Goal: Information Seeking & Learning: Check status

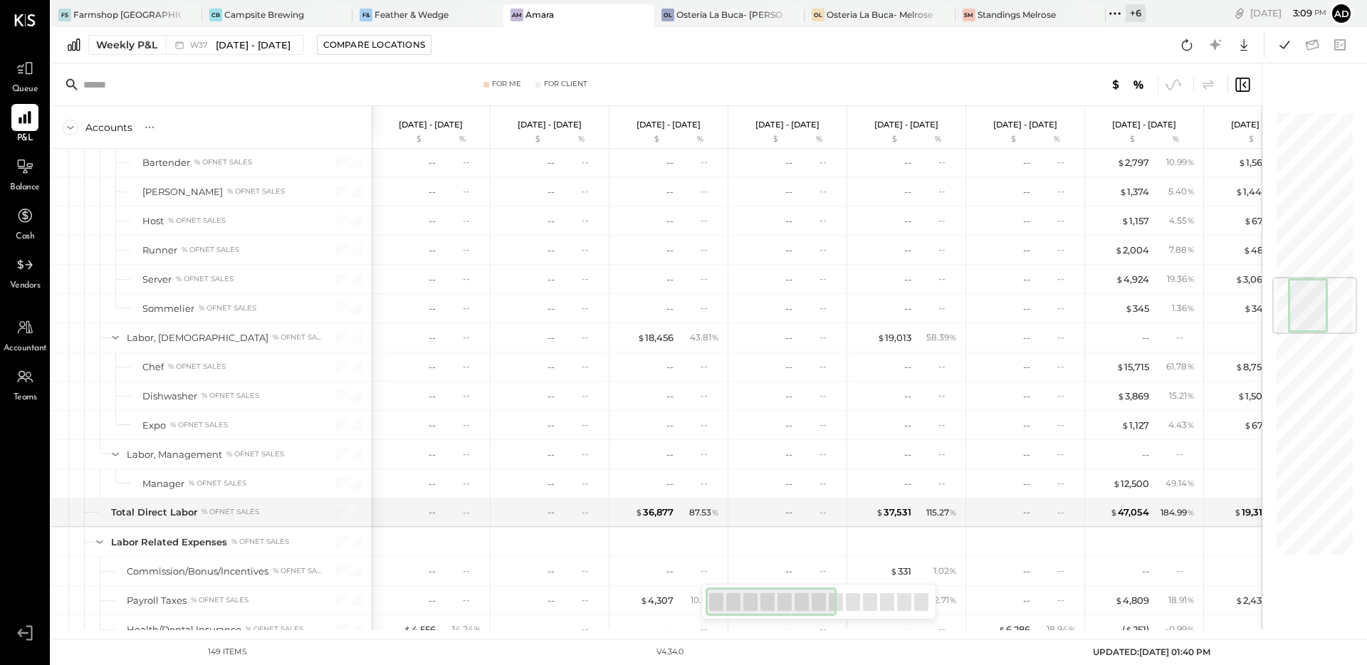
scroll to position [1400, 0]
click at [1189, 45] on icon at bounding box center [1187, 45] width 19 height 19
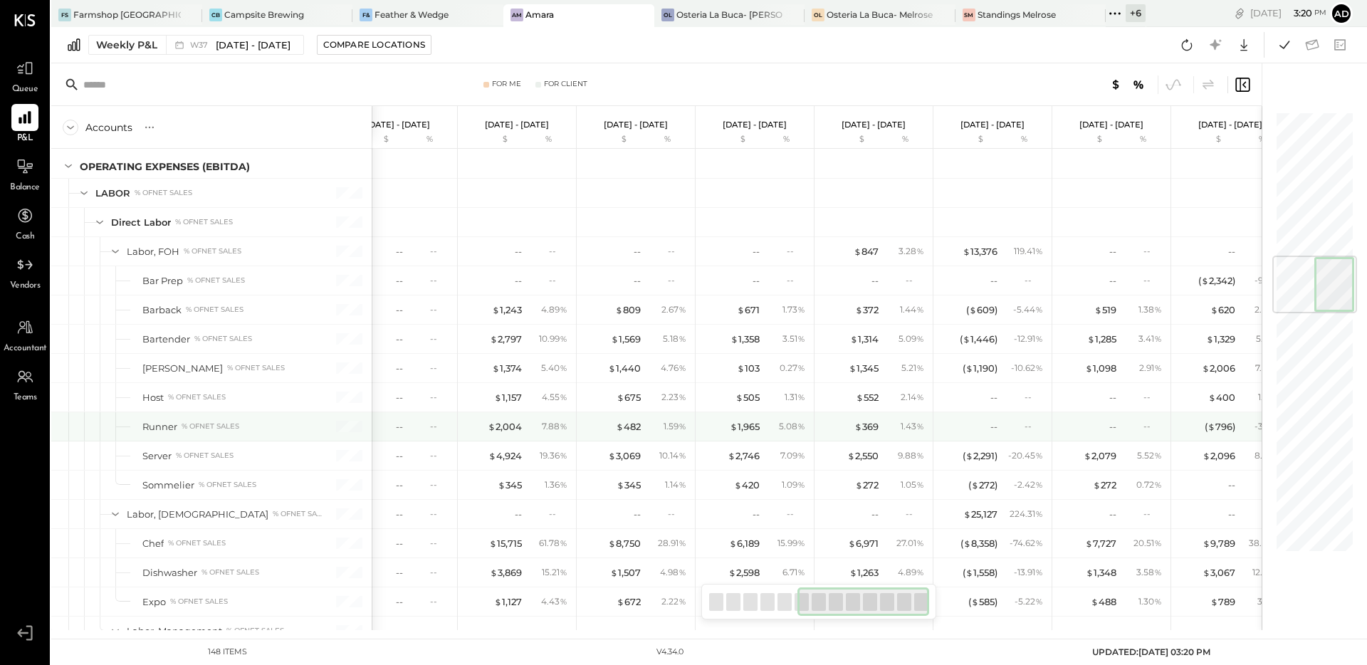
scroll to position [0, 655]
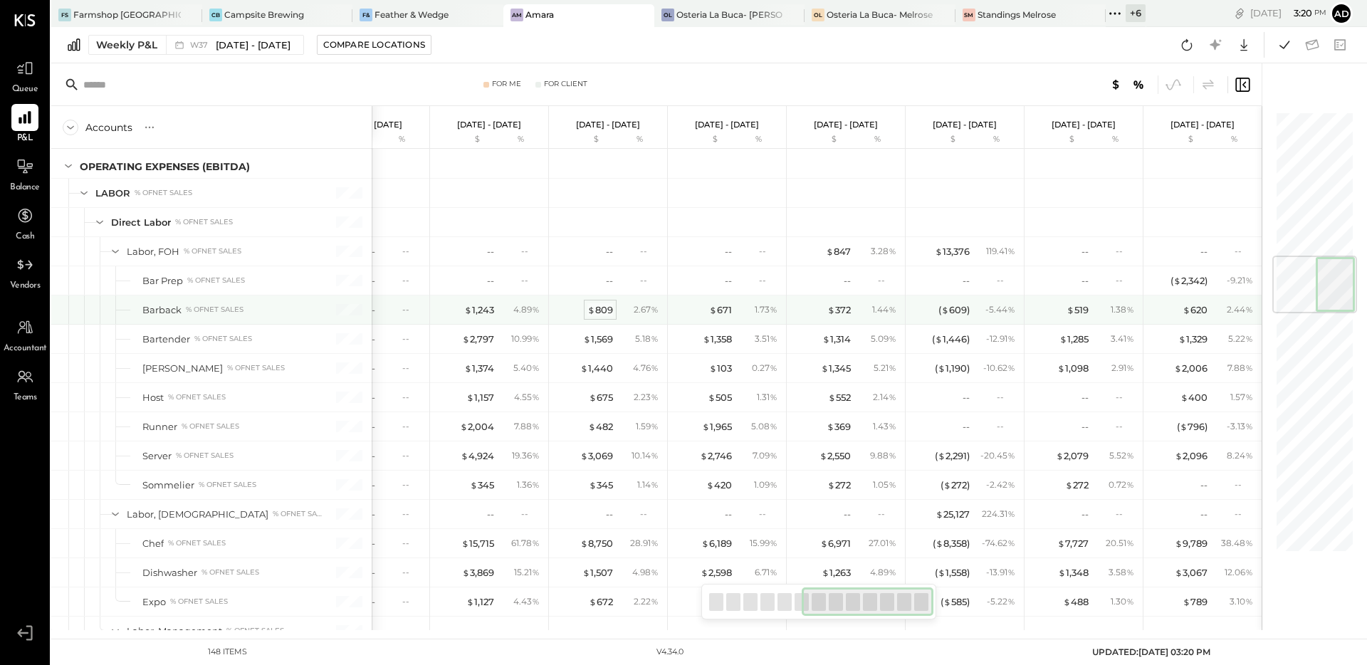
click at [600, 306] on div "$ 809" at bounding box center [600, 310] width 26 height 14
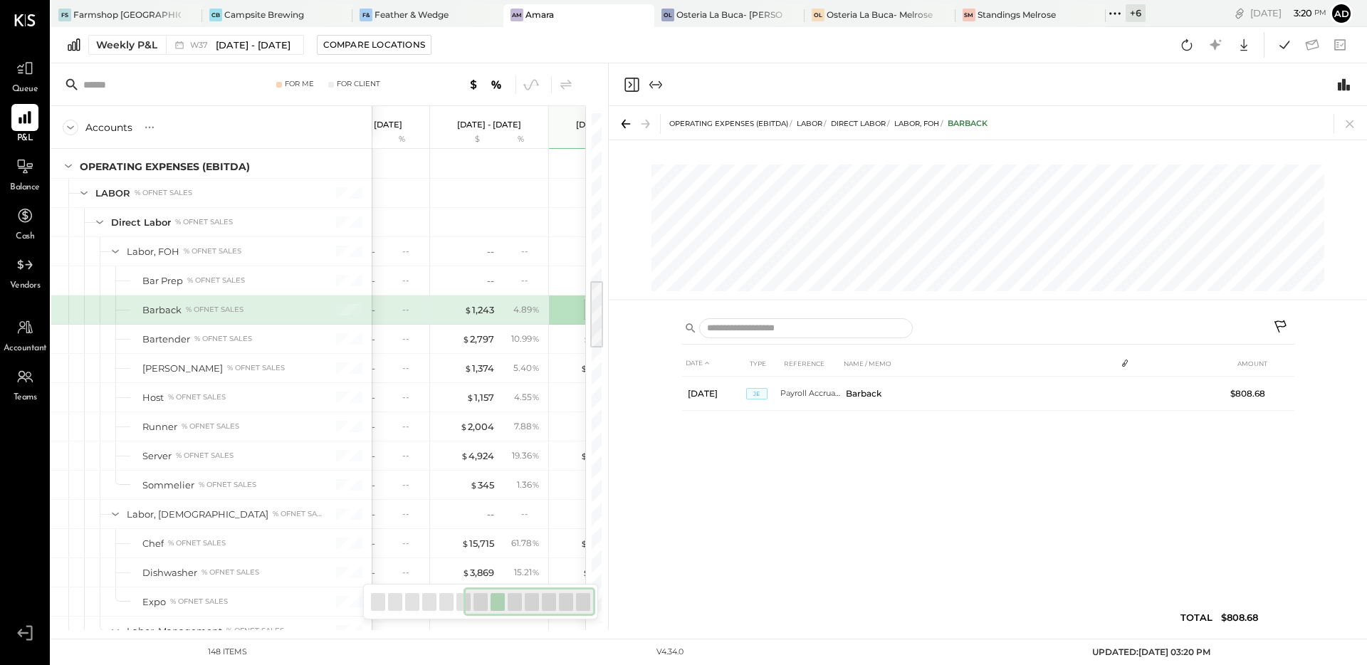
scroll to position [0, 642]
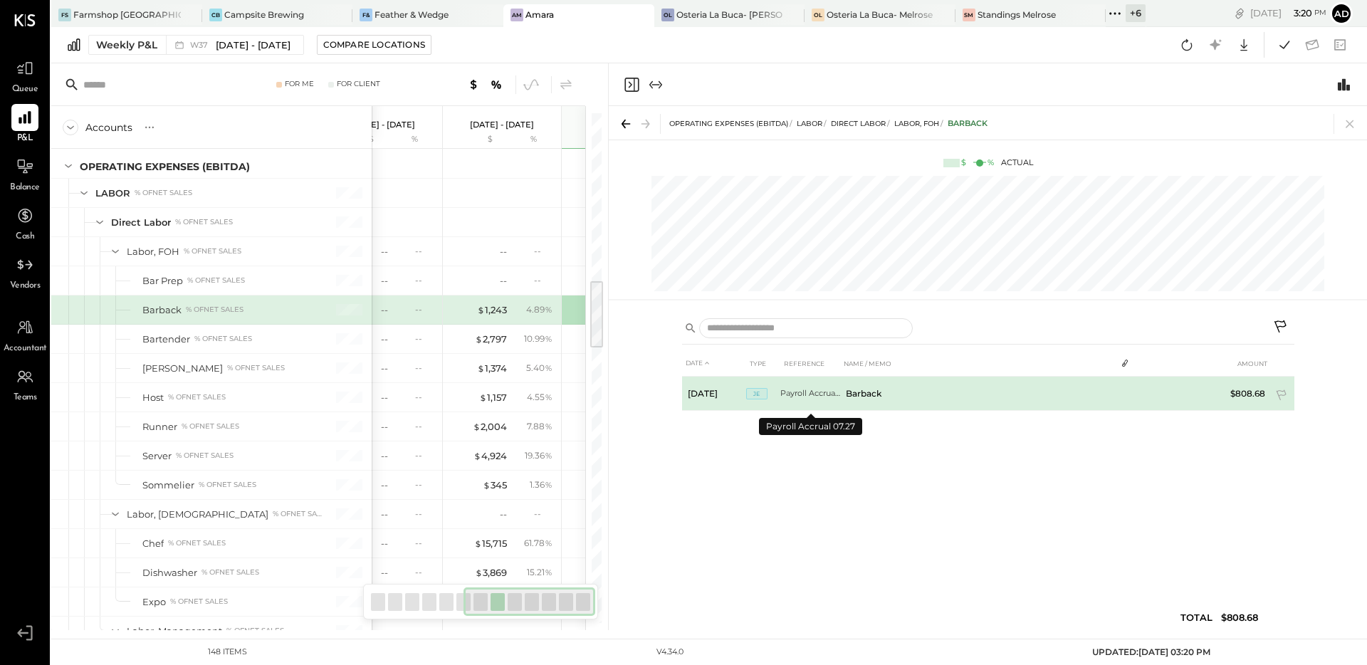
click at [818, 390] on td "Payroll Accrual 07.27" at bounding box center [810, 394] width 60 height 34
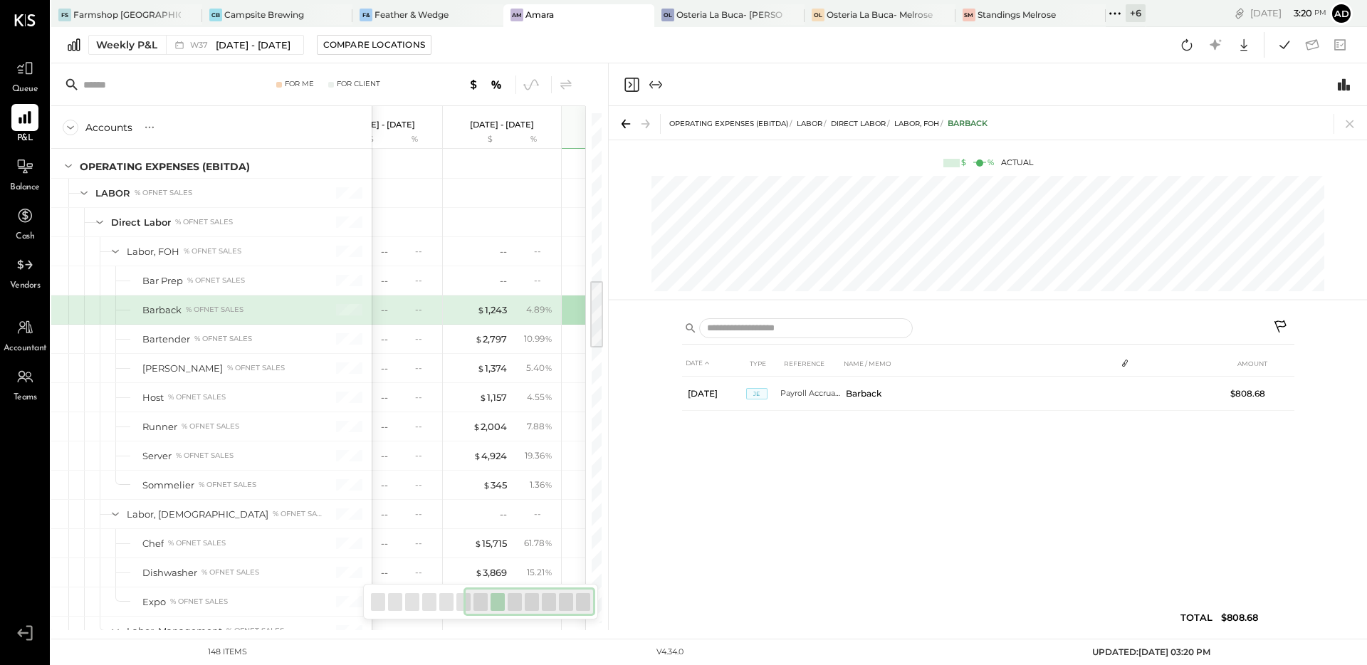
click at [964, 494] on div "DATE TYPE REFERENCE NAME / MEMO AMOUNT Jul 27, 25 JE Payroll Accrual 07.27 Barb…" at bounding box center [988, 493] width 612 height 287
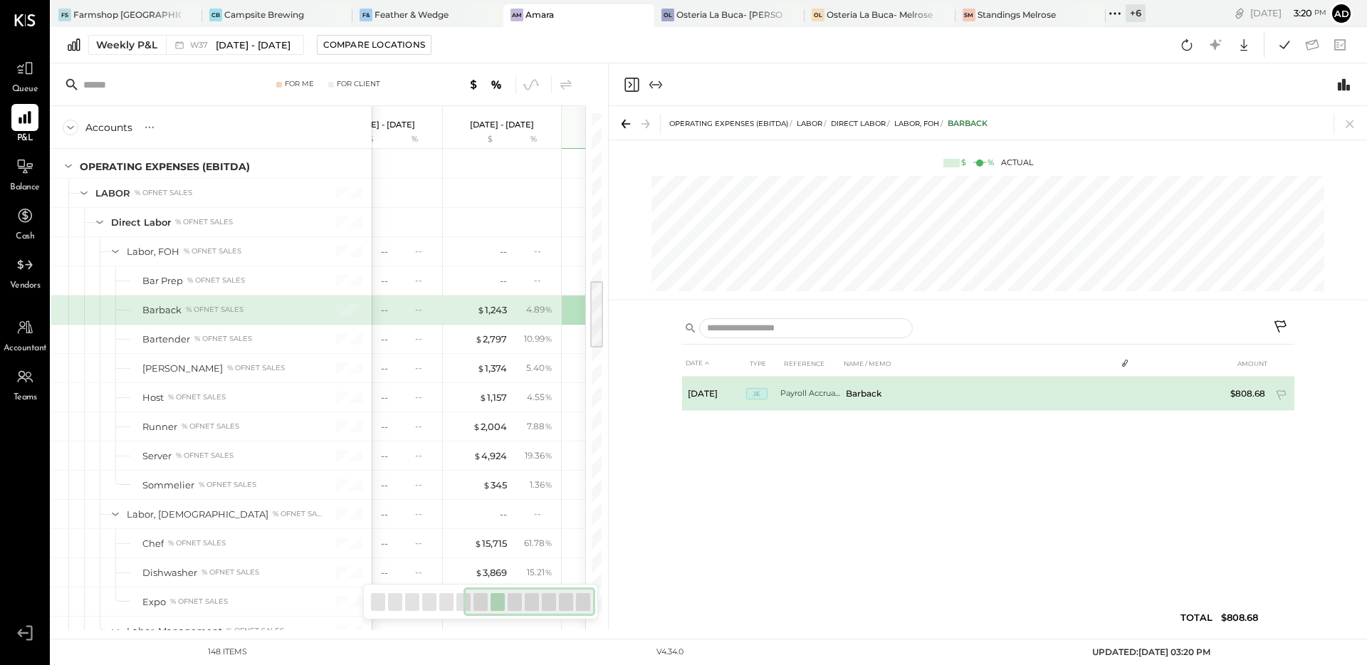
click at [760, 392] on span "JE" at bounding box center [756, 393] width 21 height 11
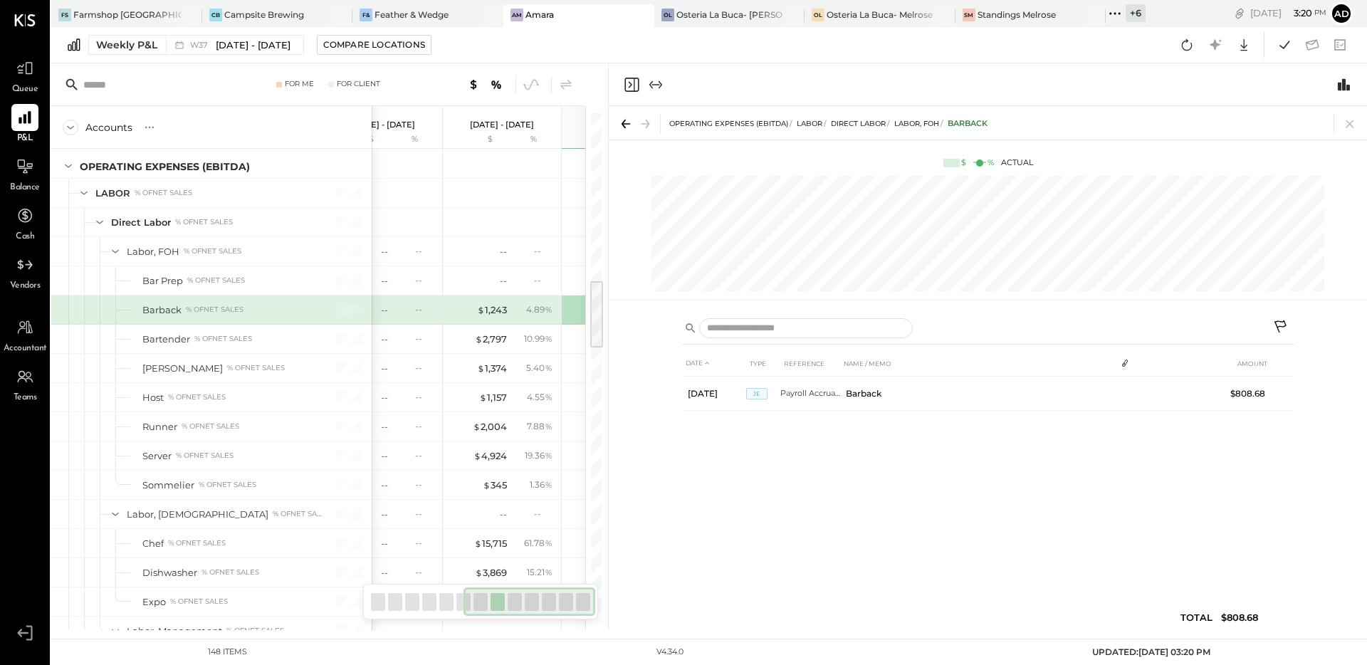
click at [903, 468] on div "DATE TYPE REFERENCE NAME / MEMO AMOUNT Jul 27, 25 JE Payroll Accrual 07.27 Barb…" at bounding box center [988, 493] width 612 height 287
click at [1344, 120] on icon at bounding box center [1350, 124] width 20 height 20
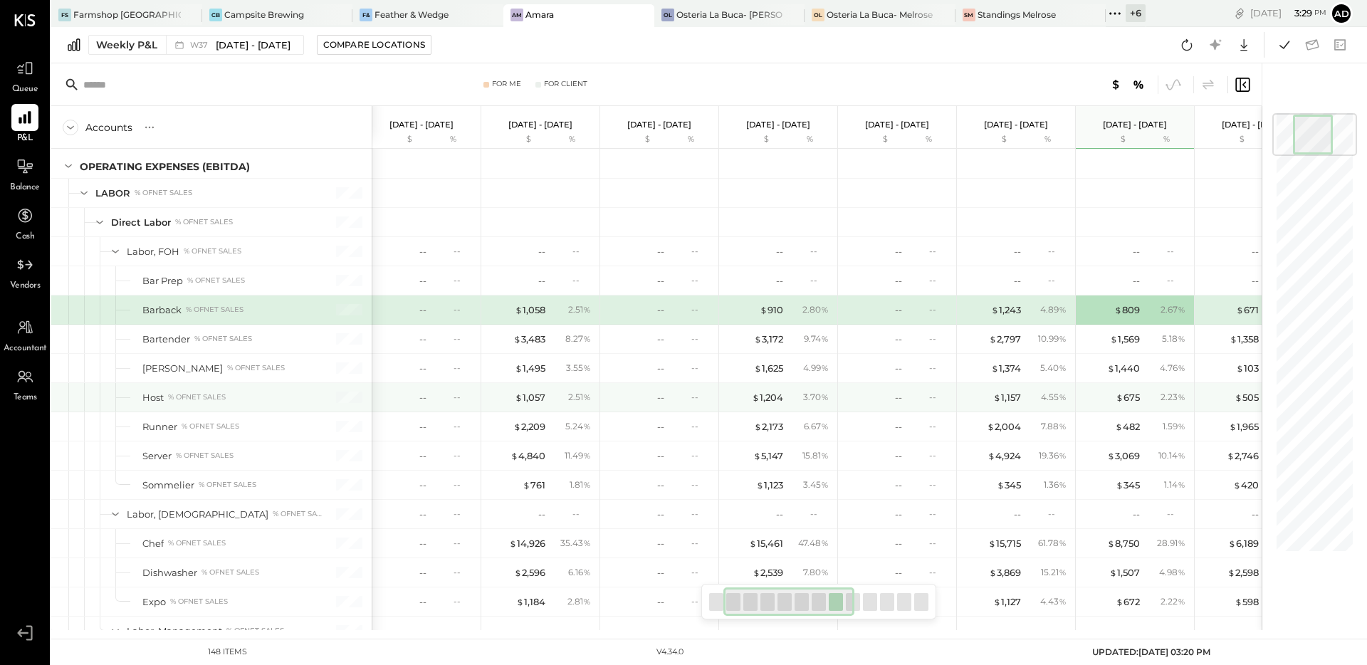
scroll to position [0, 122]
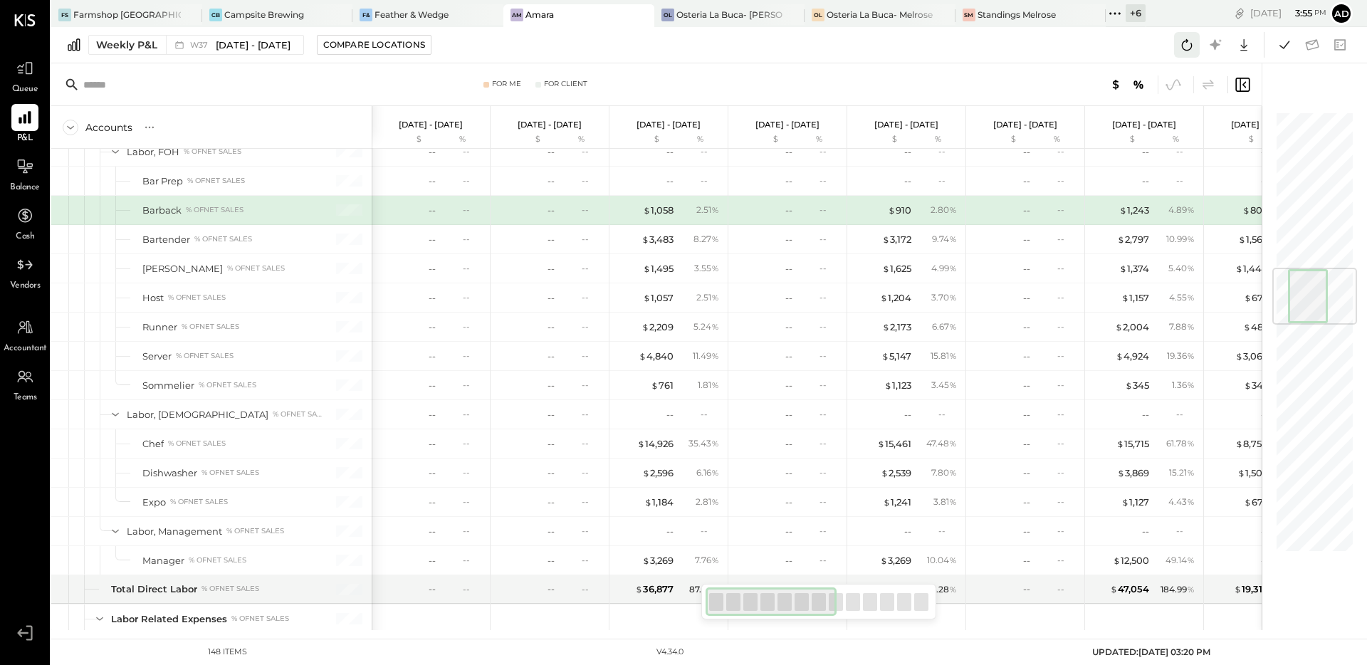
click at [1184, 40] on icon at bounding box center [1187, 45] width 19 height 19
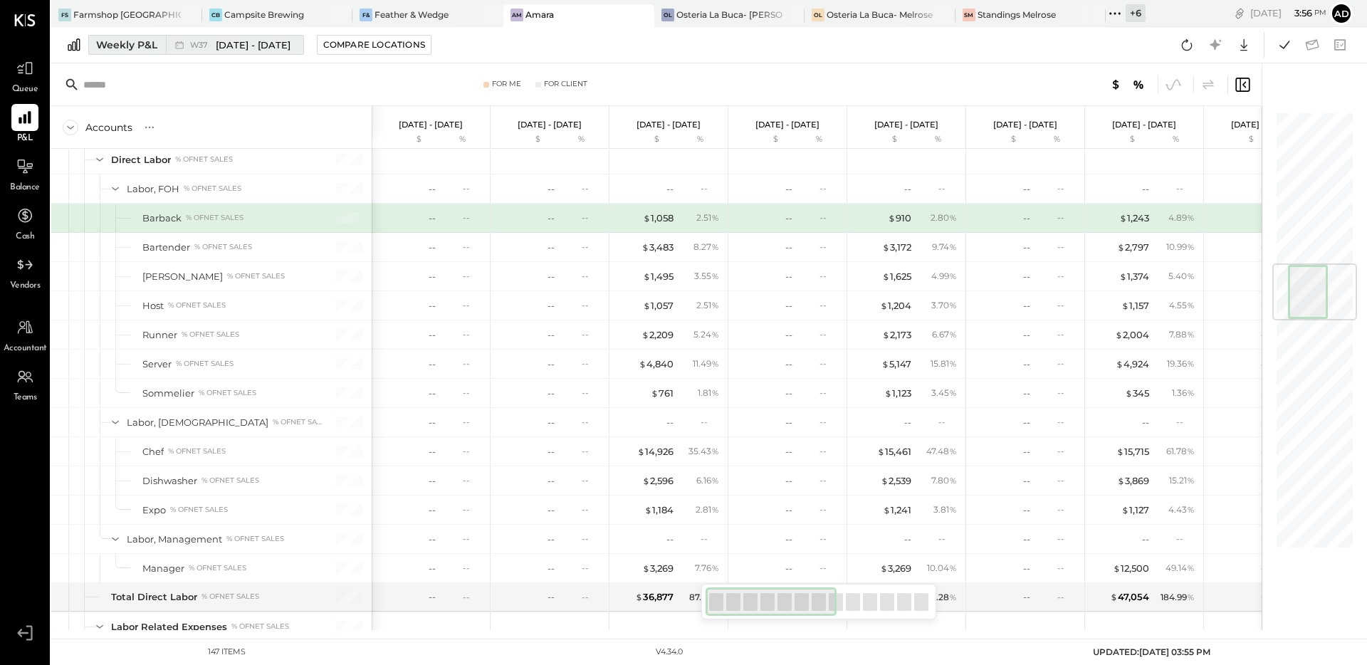
click at [149, 43] on div "Weekly P&L" at bounding box center [126, 45] width 61 height 14
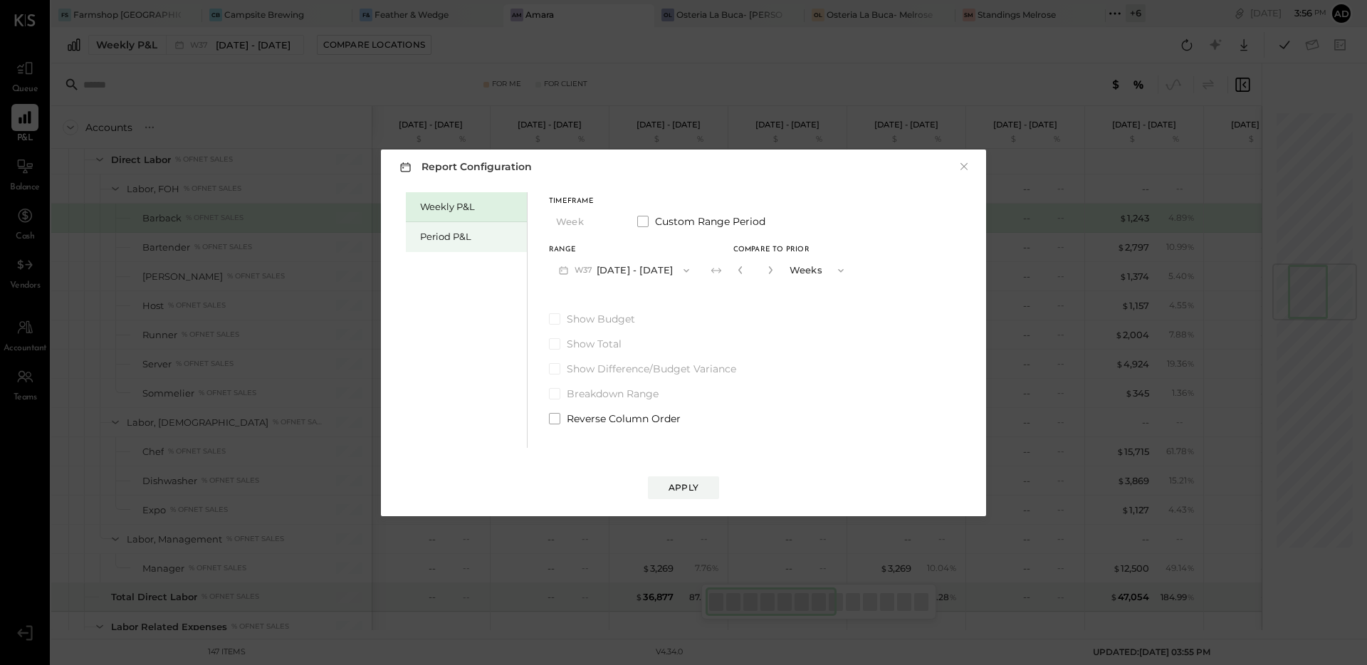
click at [454, 244] on div "Period P&L" at bounding box center [466, 237] width 121 height 30
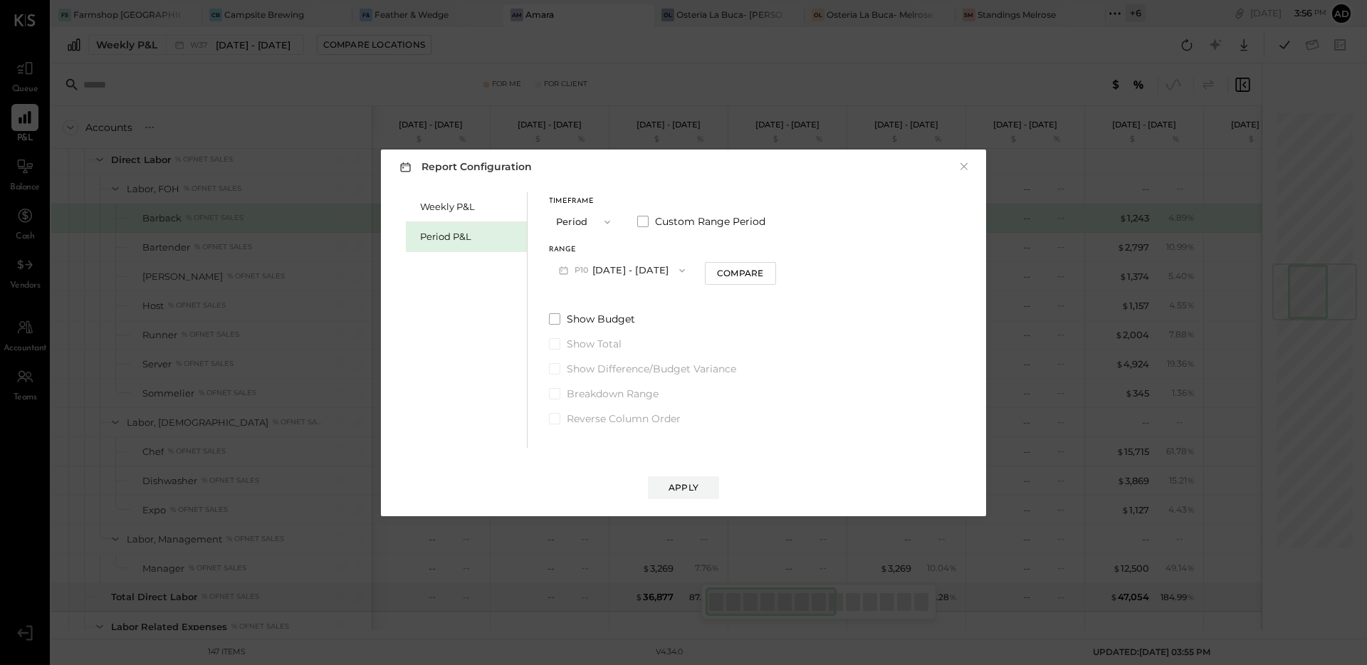
click at [664, 277] on button "P10 Sep 8 - Oct 5, 2025" at bounding box center [622, 270] width 146 height 26
click at [634, 300] on span "Aug 11 - Sep 7, 2025" at bounding box center [616, 301] width 68 height 12
click at [658, 270] on button "P09 Aug 11 - Sep 7, 2025" at bounding box center [623, 270] width 148 height 26
click at [607, 331] on span "Jul 14 - Aug 10, 2025" at bounding box center [616, 331] width 68 height 12
click at [677, 486] on div "Apply" at bounding box center [684, 487] width 30 height 12
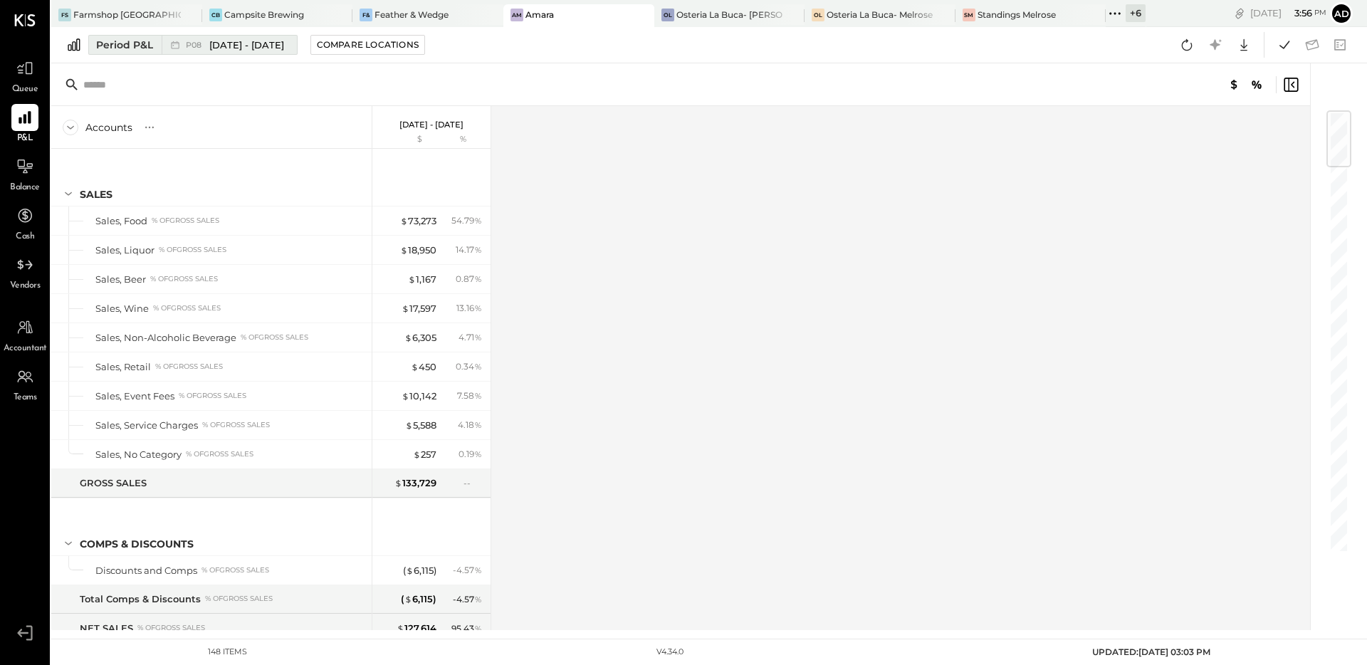
click at [122, 51] on div "Period P&L" at bounding box center [124, 45] width 57 height 14
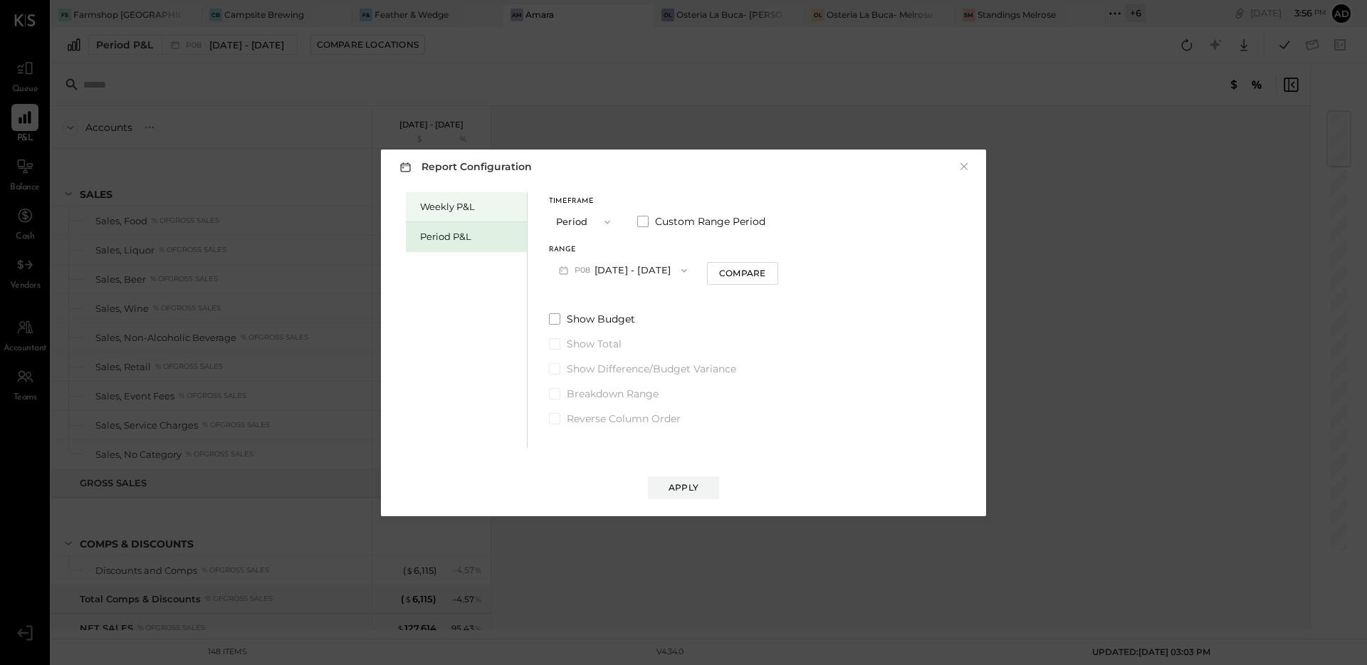
click at [434, 209] on div "Weekly P&L" at bounding box center [470, 207] width 100 height 14
click at [661, 265] on button "W38 Sep 15 - 21, 2025" at bounding box center [624, 270] width 150 height 26
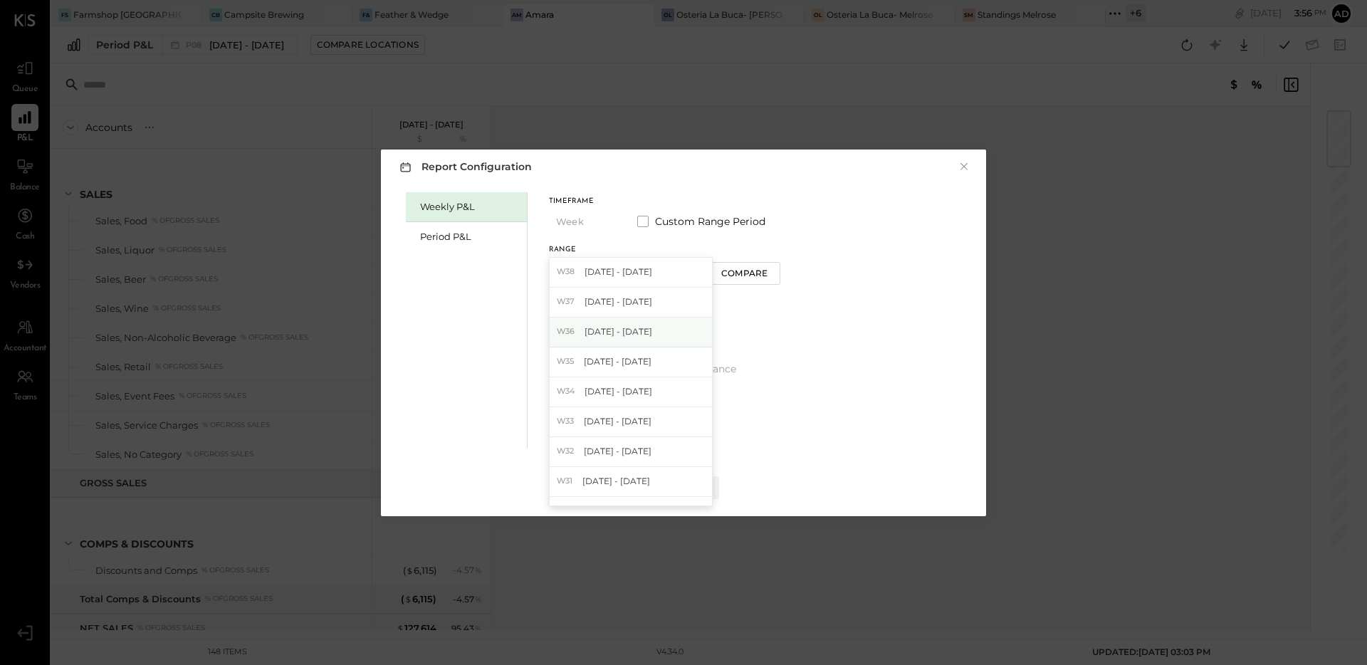
click at [599, 326] on span "[DATE] - [DATE]" at bounding box center [619, 331] width 68 height 12
click at [750, 272] on div "Compare" at bounding box center [744, 273] width 46 height 12
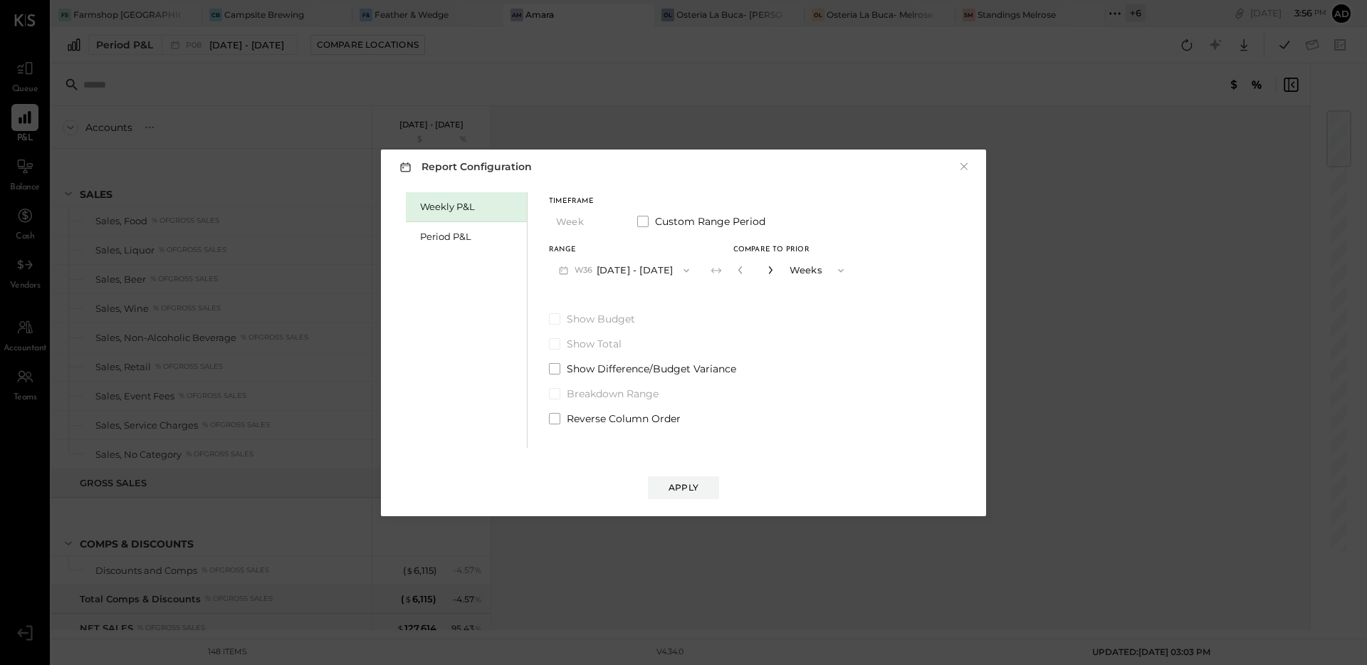
click at [766, 271] on icon "button" at bounding box center [770, 270] width 9 height 9
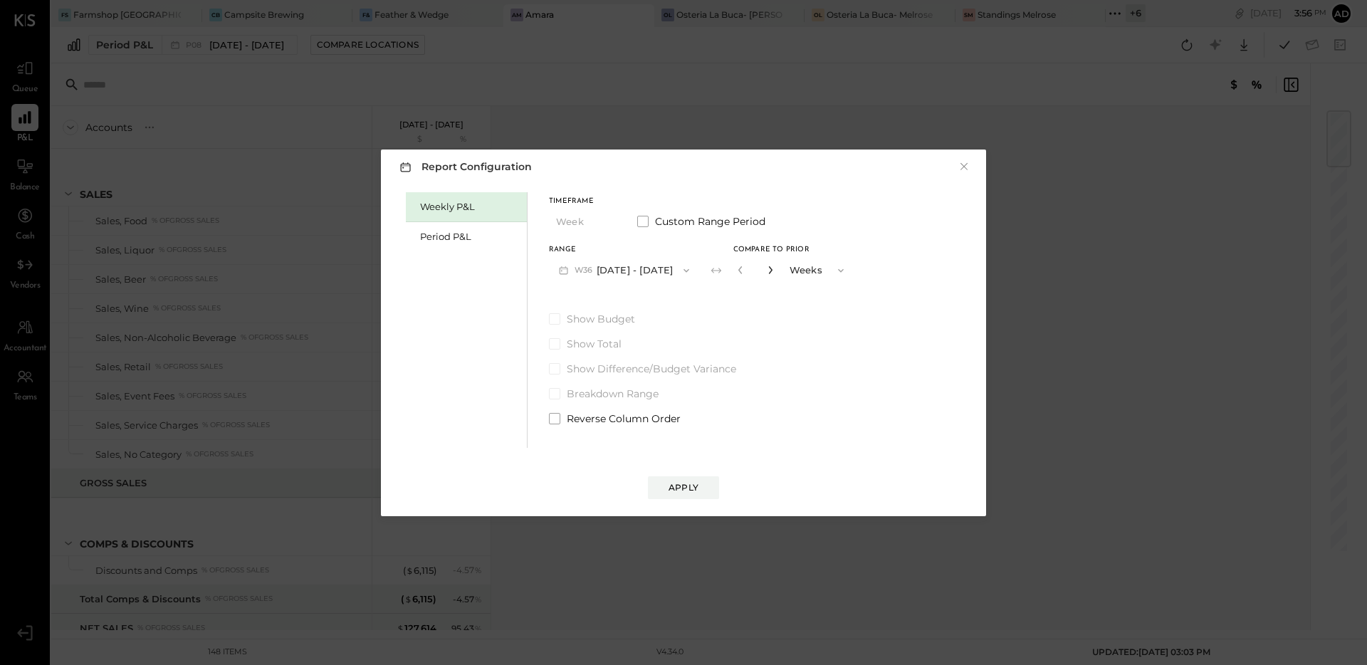
click at [766, 271] on icon "button" at bounding box center [770, 270] width 9 height 9
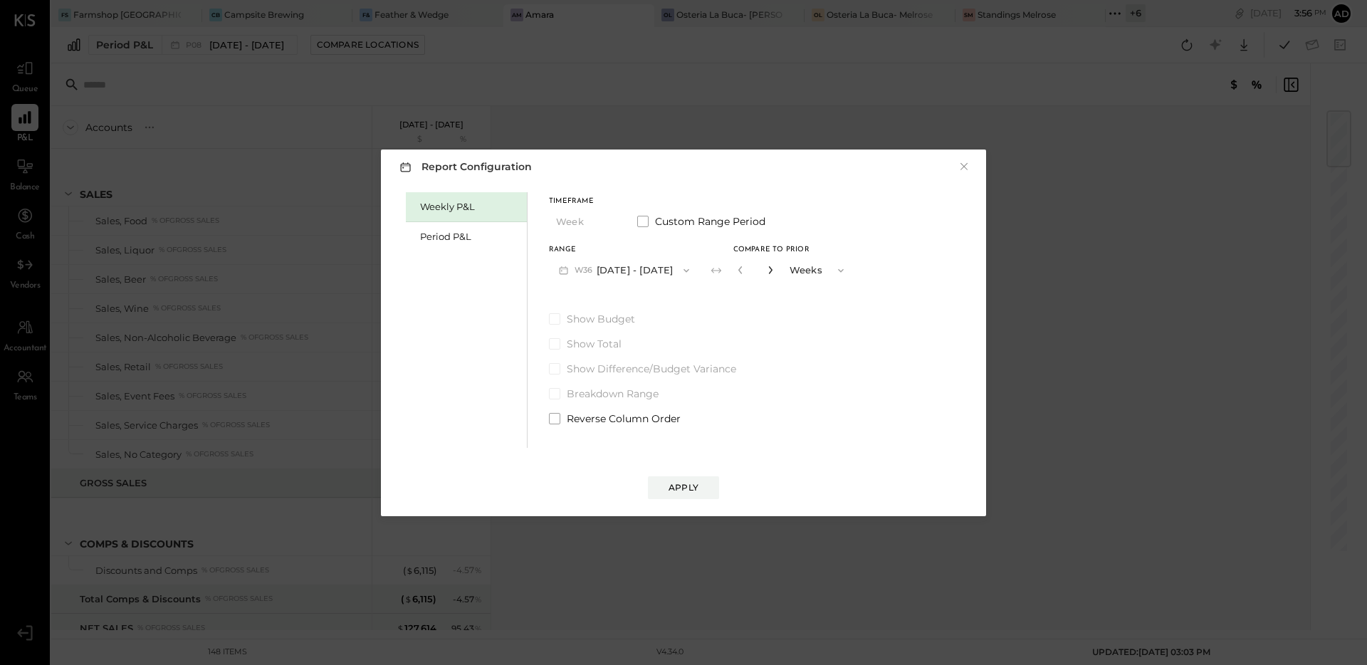
click at [766, 271] on icon "button" at bounding box center [770, 270] width 9 height 9
type input "**"
click at [684, 486] on div "Apply" at bounding box center [684, 487] width 30 height 12
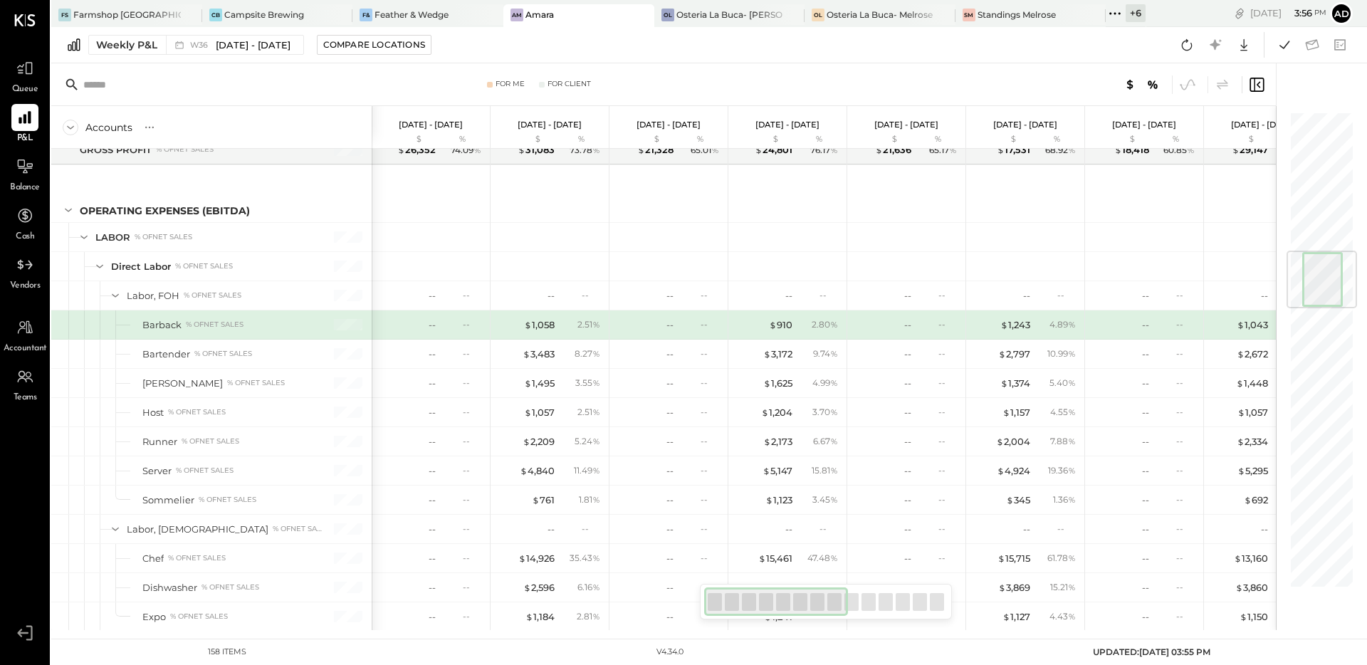
scroll to position [1171, 0]
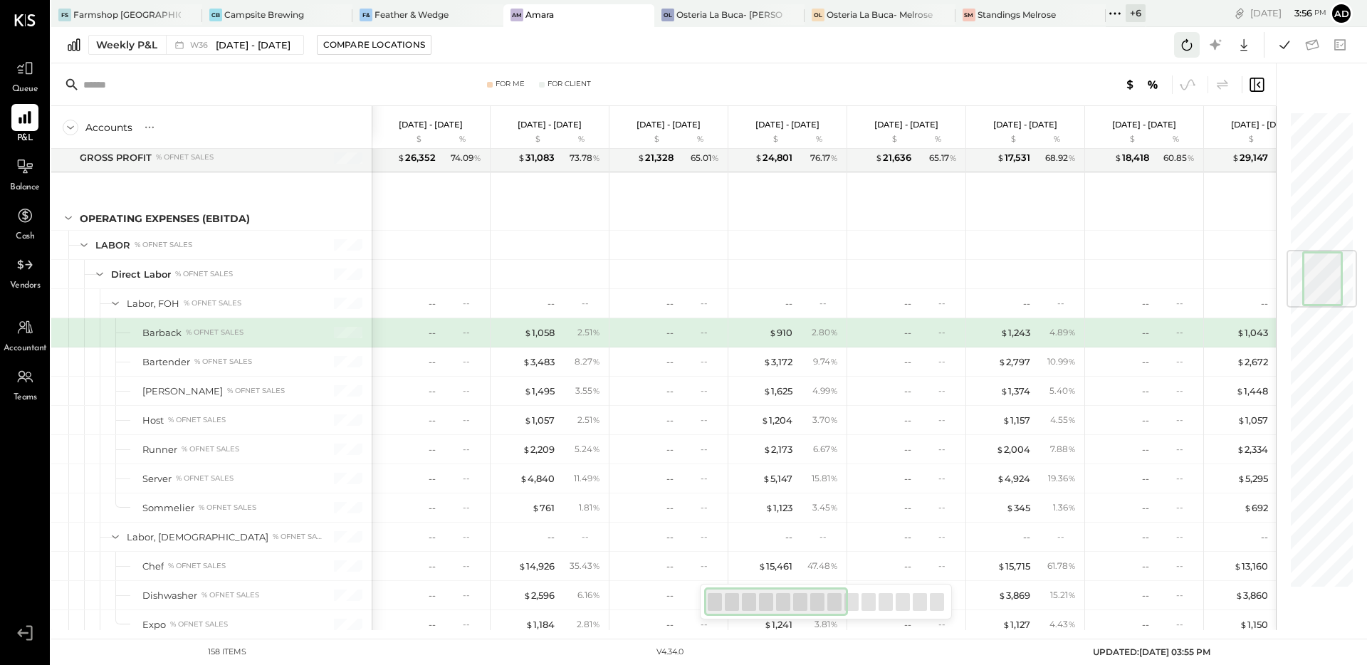
click at [1194, 45] on icon at bounding box center [1187, 45] width 19 height 19
click at [1282, 43] on icon at bounding box center [1284, 45] width 19 height 19
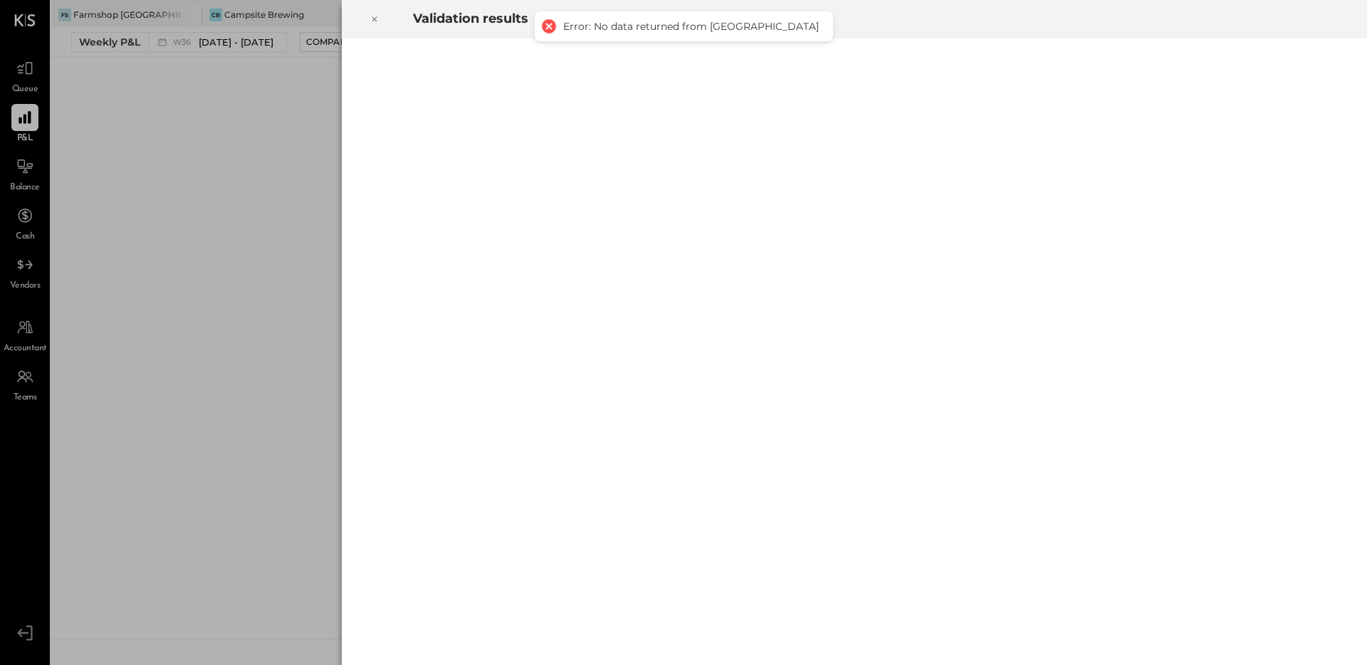
click at [388, 17] on div at bounding box center [374, 19] width 31 height 40
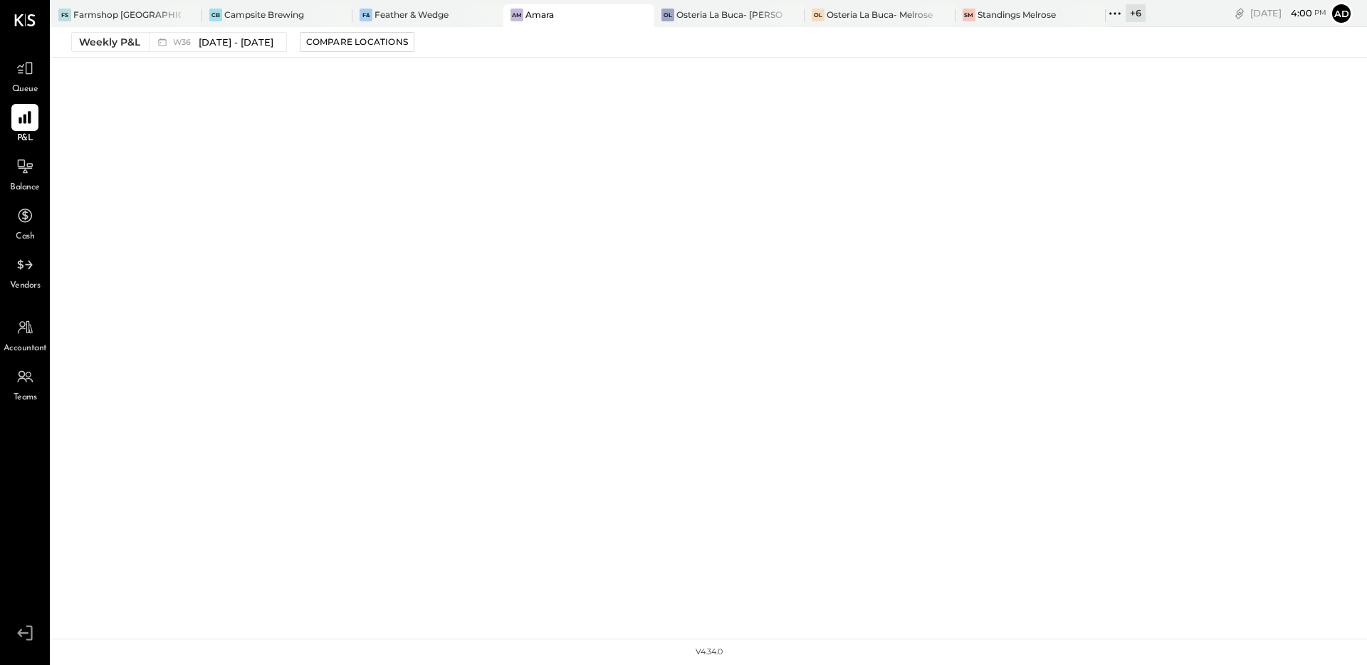
drag, startPoint x: 409, startPoint y: 147, endPoint x: 255, endPoint y: 127, distance: 155.1
click at [407, 150] on div "FS Farmshop Santa Monica CB Campsite Brewing F& Feather & Wedge Am Amara OL Ost…" at bounding box center [709, 319] width 1316 height 639
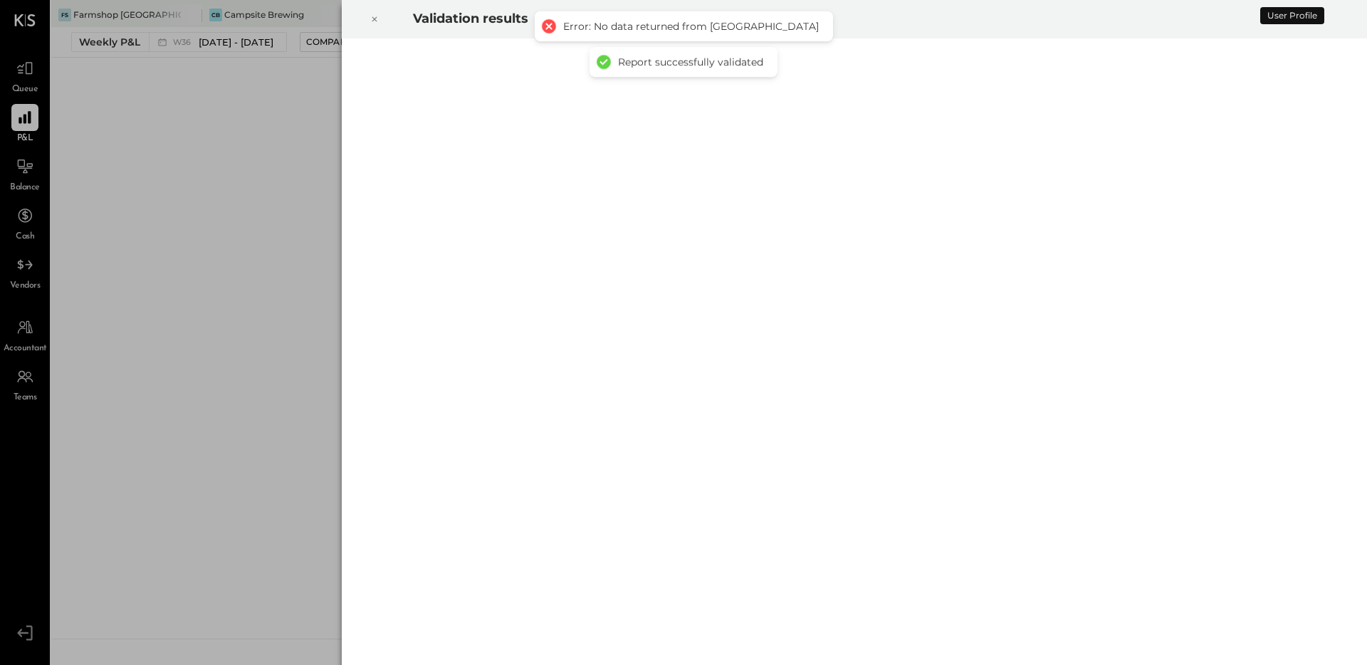
click at [370, 18] on div at bounding box center [374, 19] width 31 height 40
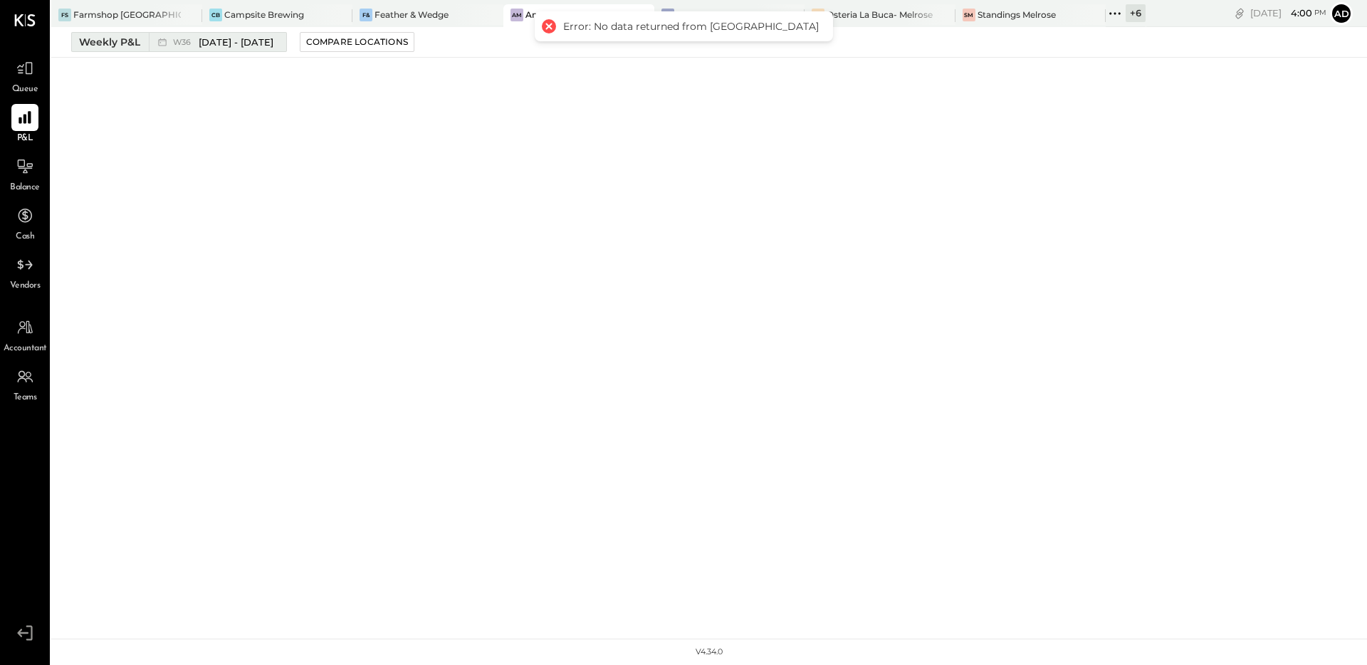
click at [102, 46] on div "Weekly P&L" at bounding box center [109, 42] width 61 height 14
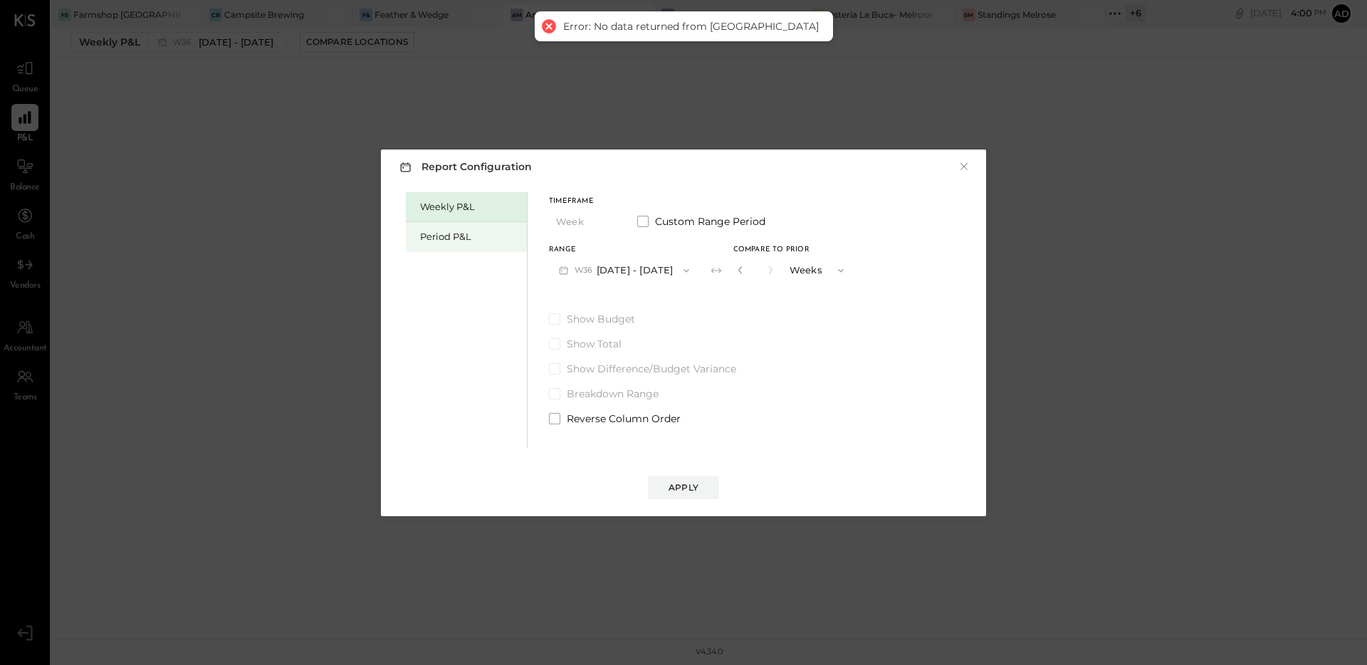
click at [464, 236] on div "Period P&L" at bounding box center [470, 237] width 100 height 14
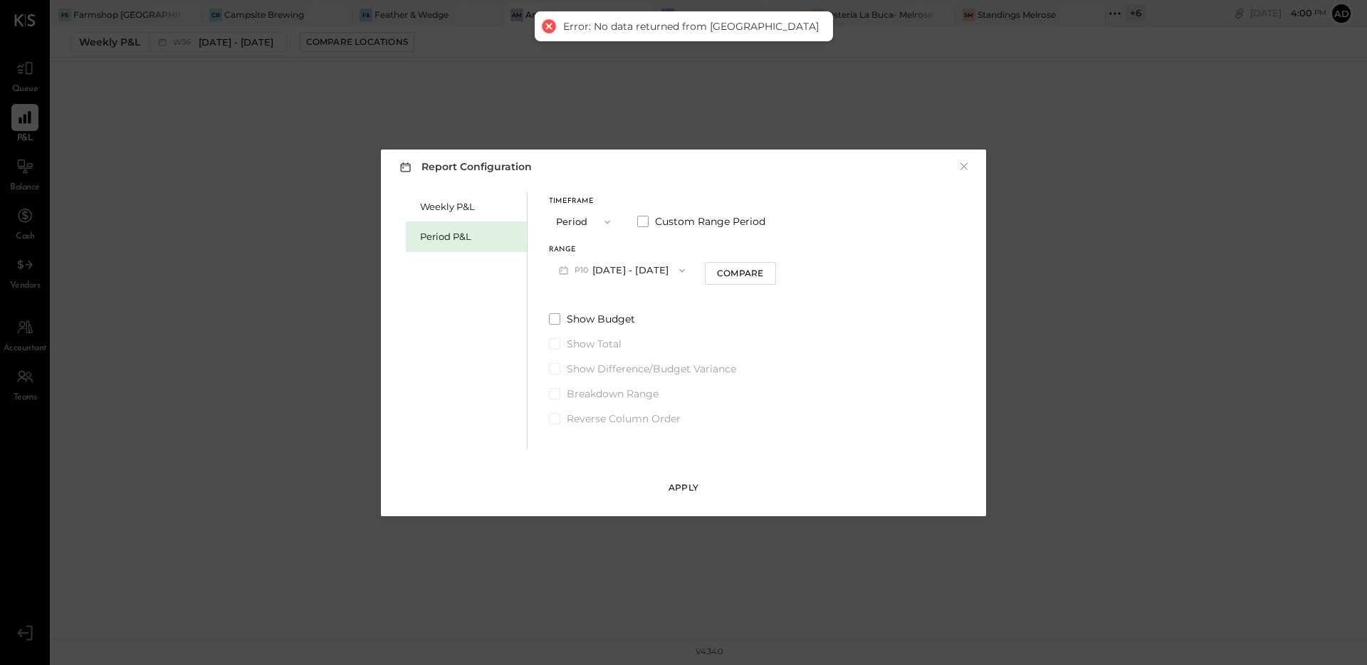
click at [682, 488] on div "Apply" at bounding box center [684, 487] width 30 height 12
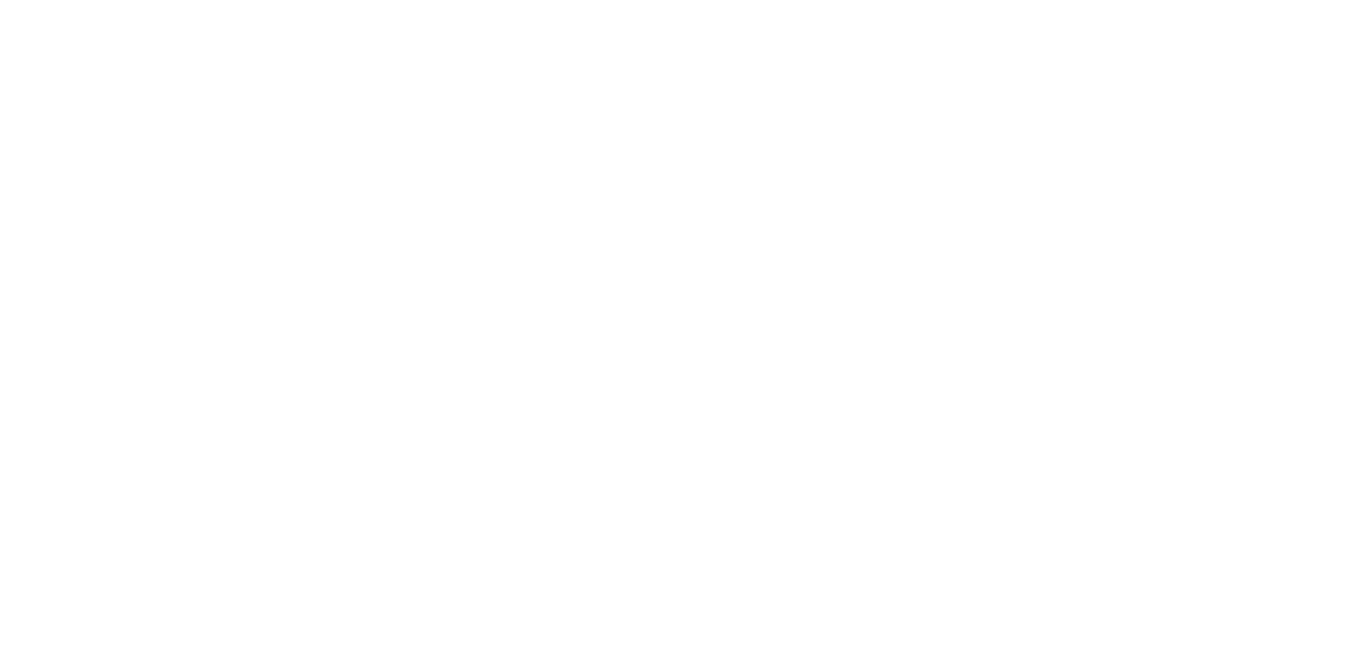
click at [331, 0] on html at bounding box center [683, 0] width 1367 height 0
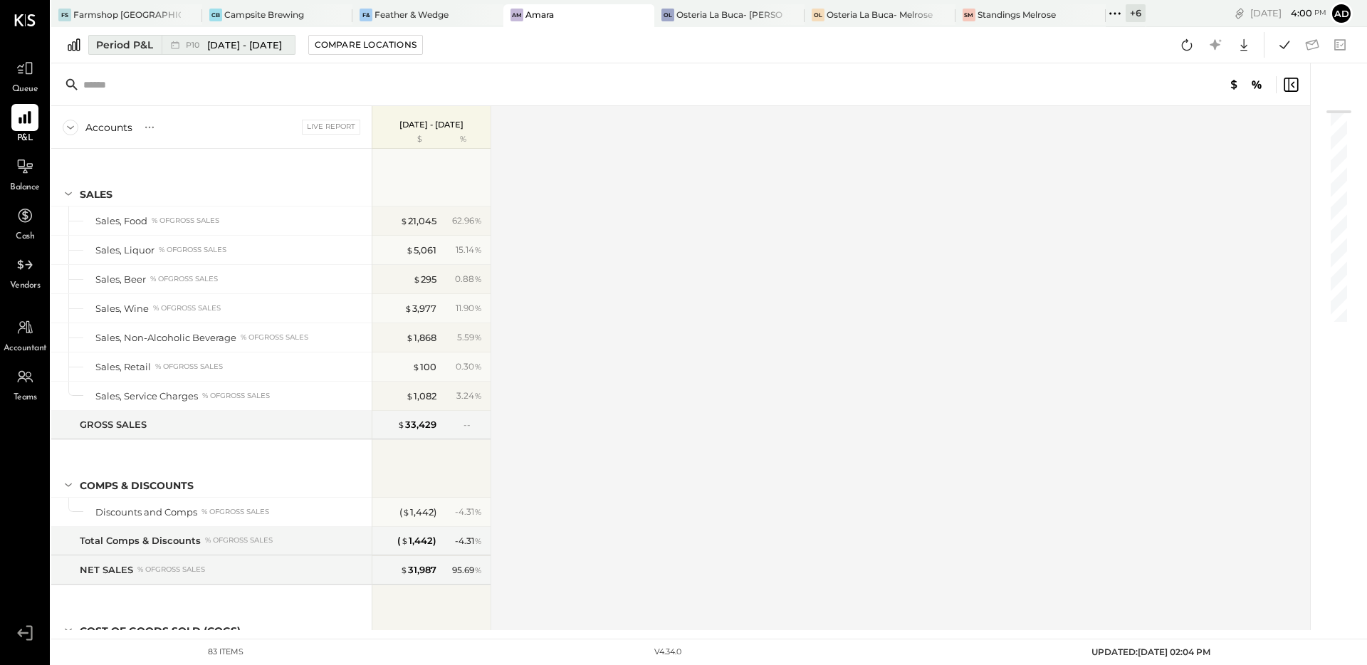
click at [218, 49] on span "[DATE] - [DATE]" at bounding box center [244, 45] width 75 height 14
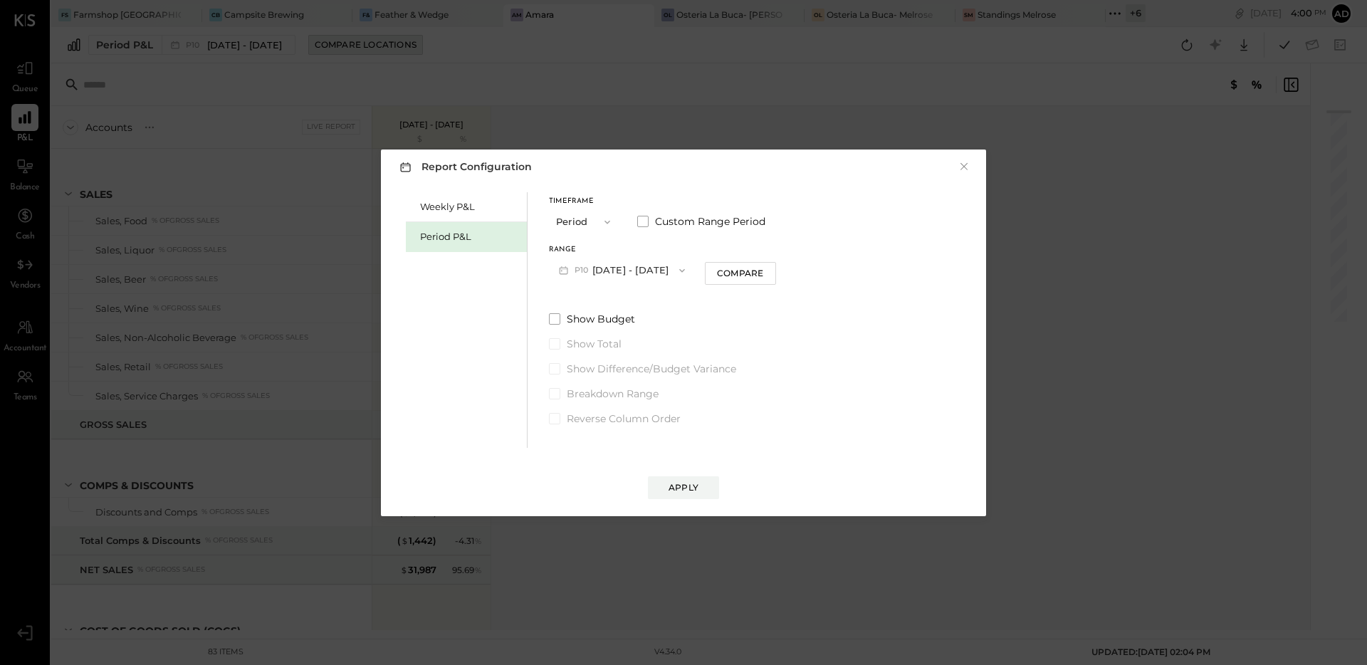
drag, startPoint x: 462, startPoint y: 54, endPoint x: 372, endPoint y: 54, distance: 90.4
click at [462, 54] on div "Report Configuration × Weekly P&L Period P&L Timeframe Period Custom Range Peri…" at bounding box center [683, 332] width 1367 height 665
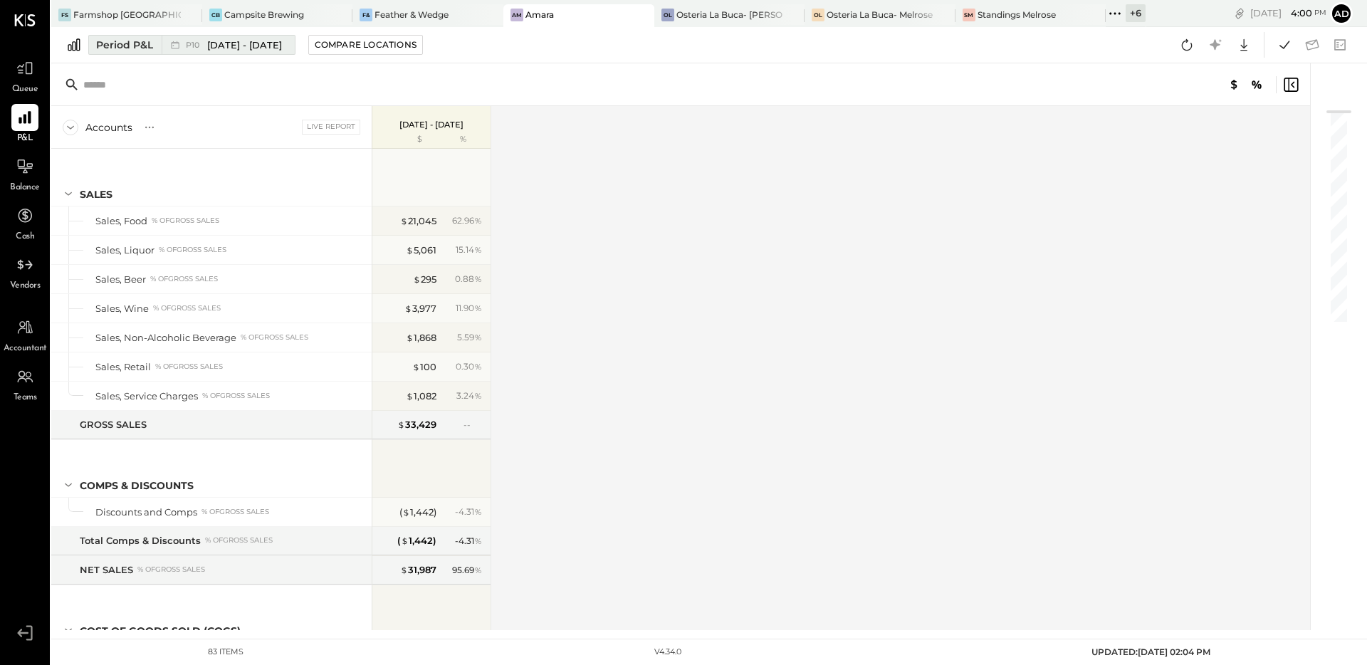
click at [112, 46] on div "Period P&L" at bounding box center [124, 45] width 57 height 14
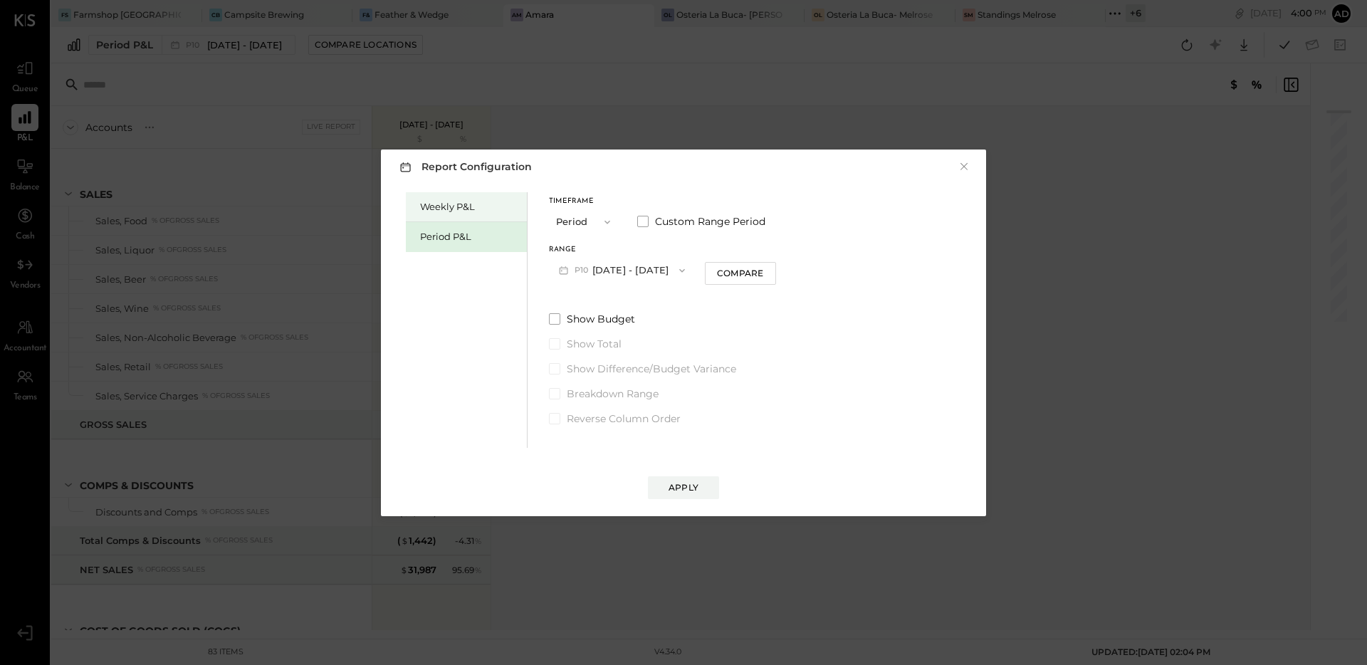
click at [441, 202] on div "Weekly P&L" at bounding box center [470, 207] width 100 height 14
click at [711, 278] on button "Compare" at bounding box center [744, 273] width 71 height 23
click at [772, 271] on icon "button" at bounding box center [770, 270] width 9 height 9
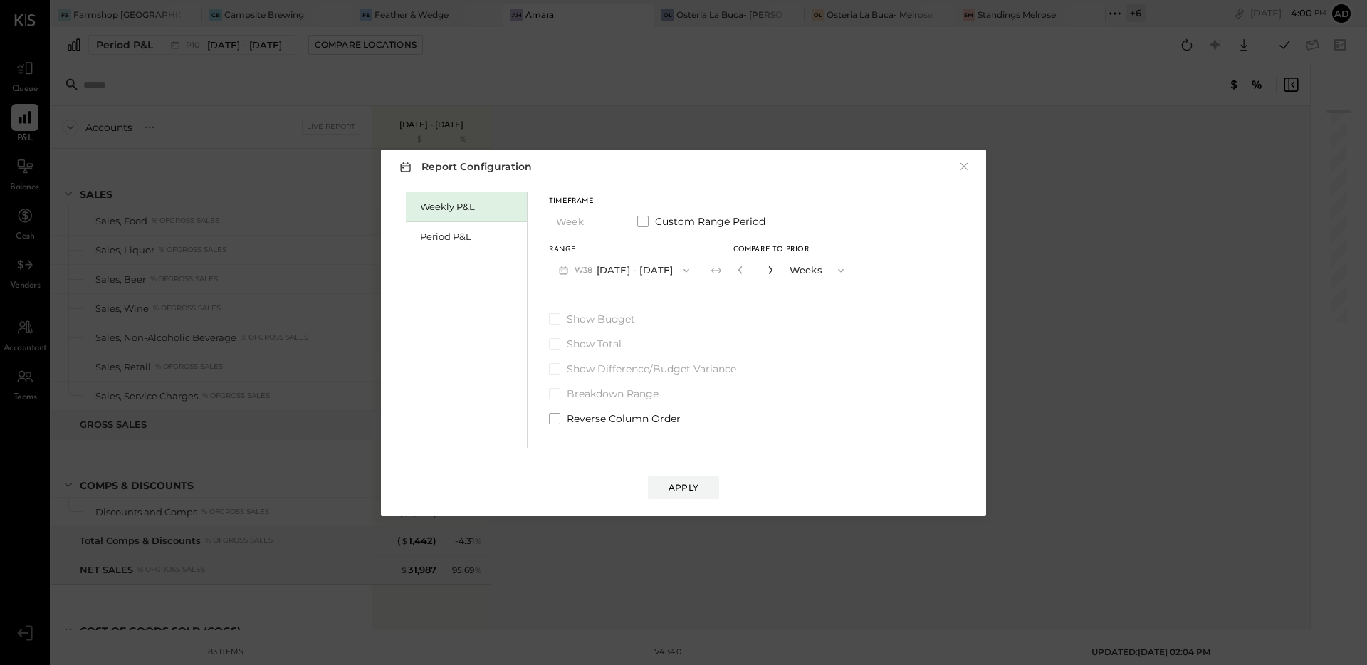
click at [772, 271] on icon "button" at bounding box center [770, 270] width 9 height 9
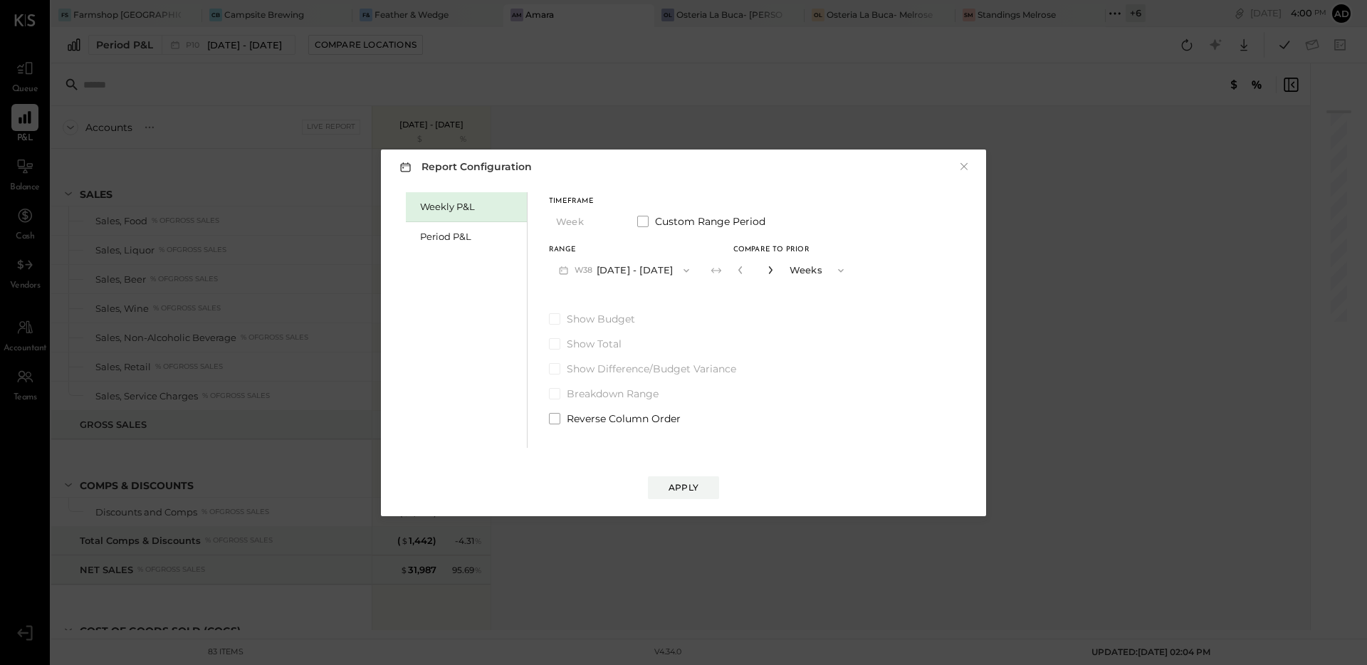
click at [772, 271] on icon "button" at bounding box center [770, 270] width 9 height 9
type input "**"
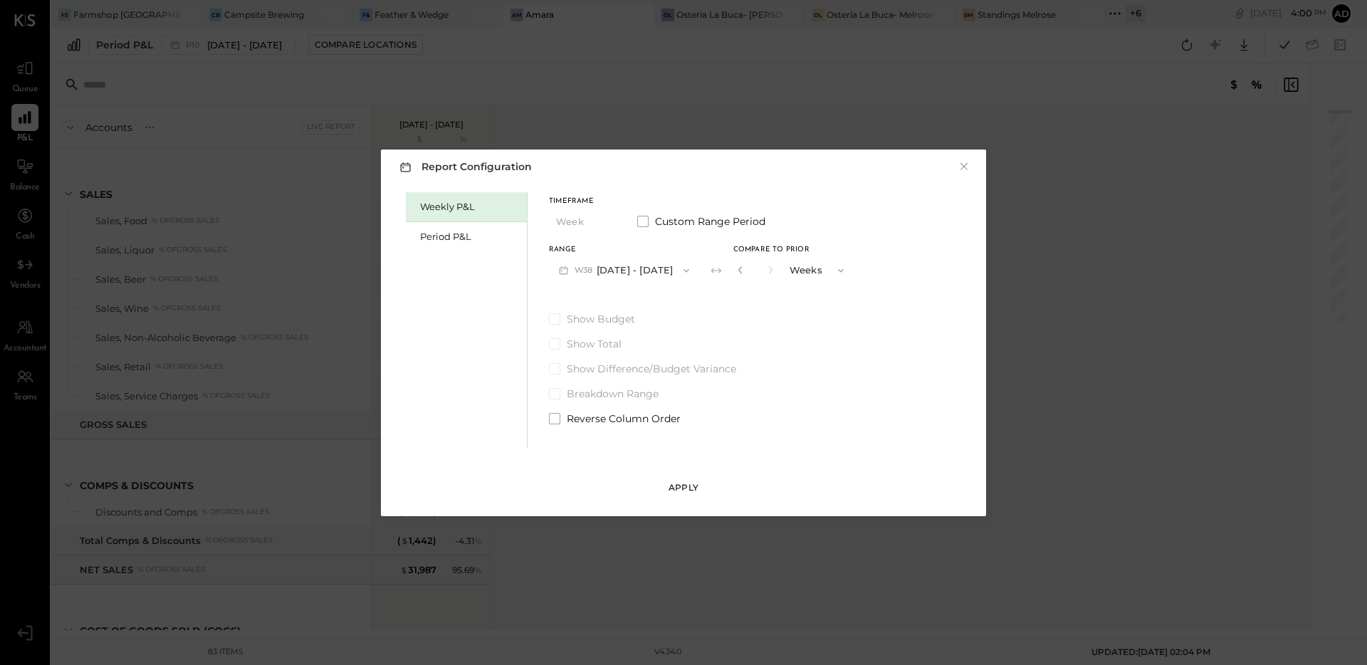
click at [683, 491] on div "Apply" at bounding box center [684, 487] width 30 height 12
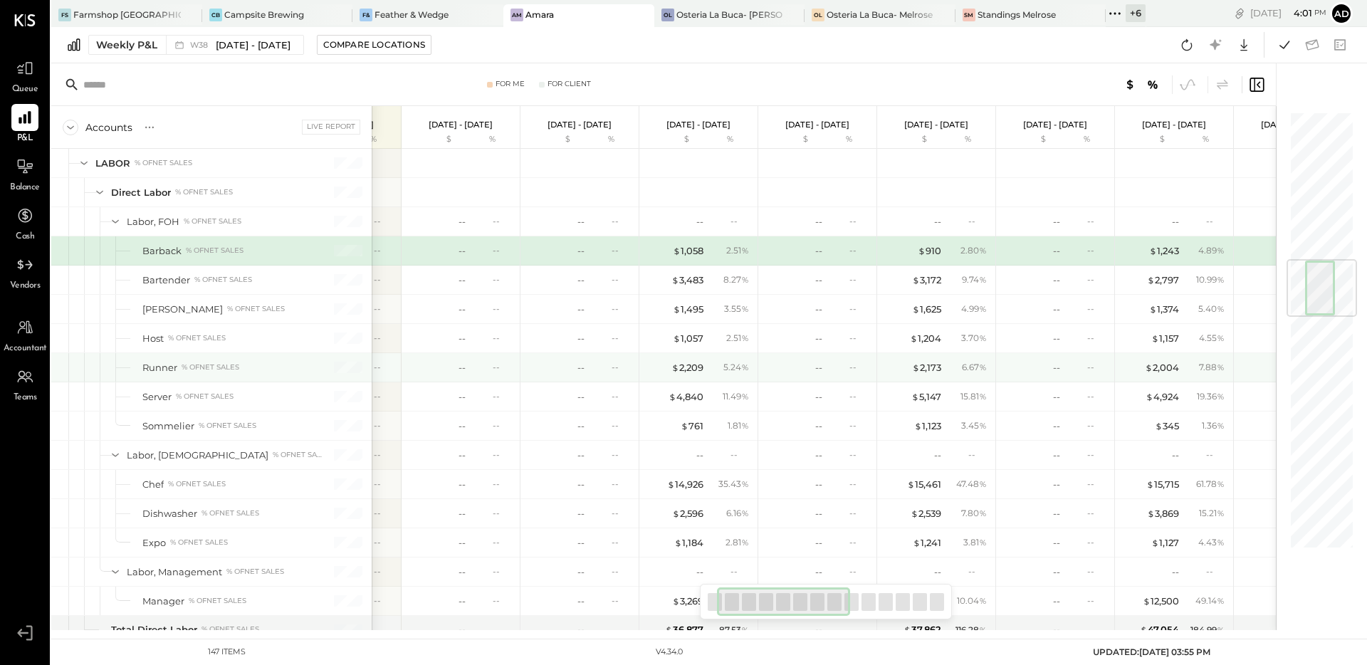
scroll to position [0, 93]
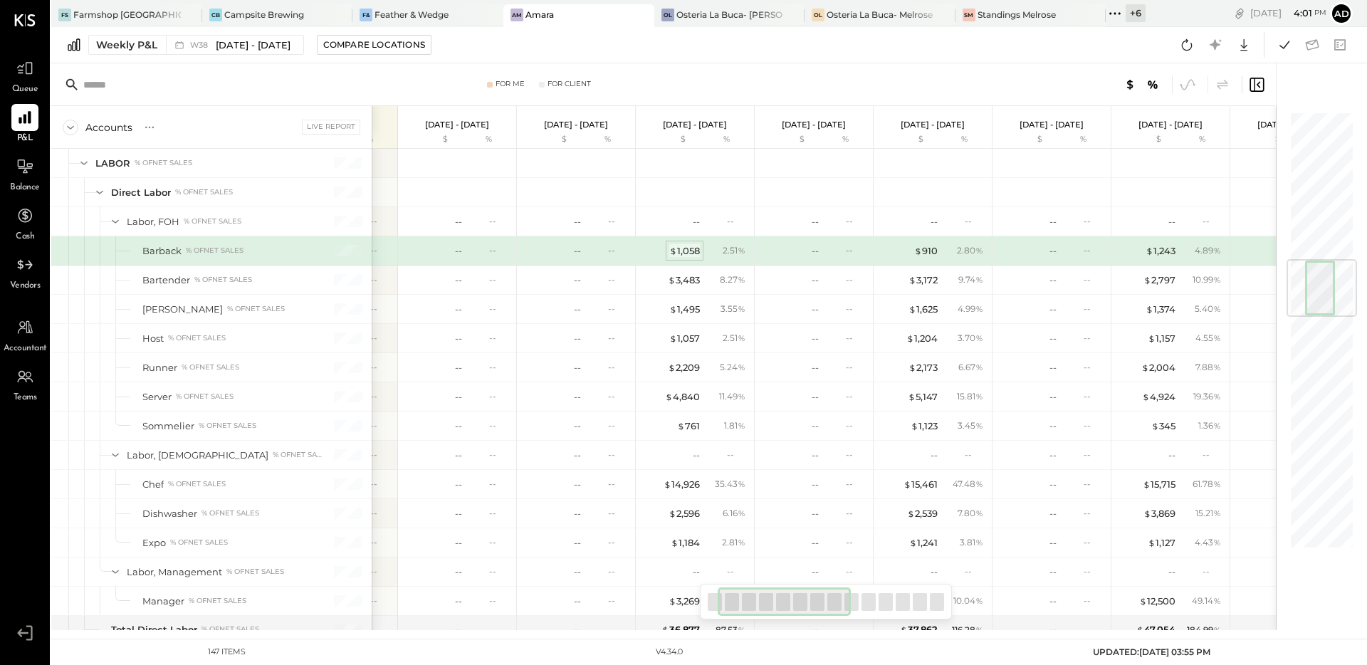
click at [691, 250] on div "$ 1,058" at bounding box center [684, 251] width 31 height 14
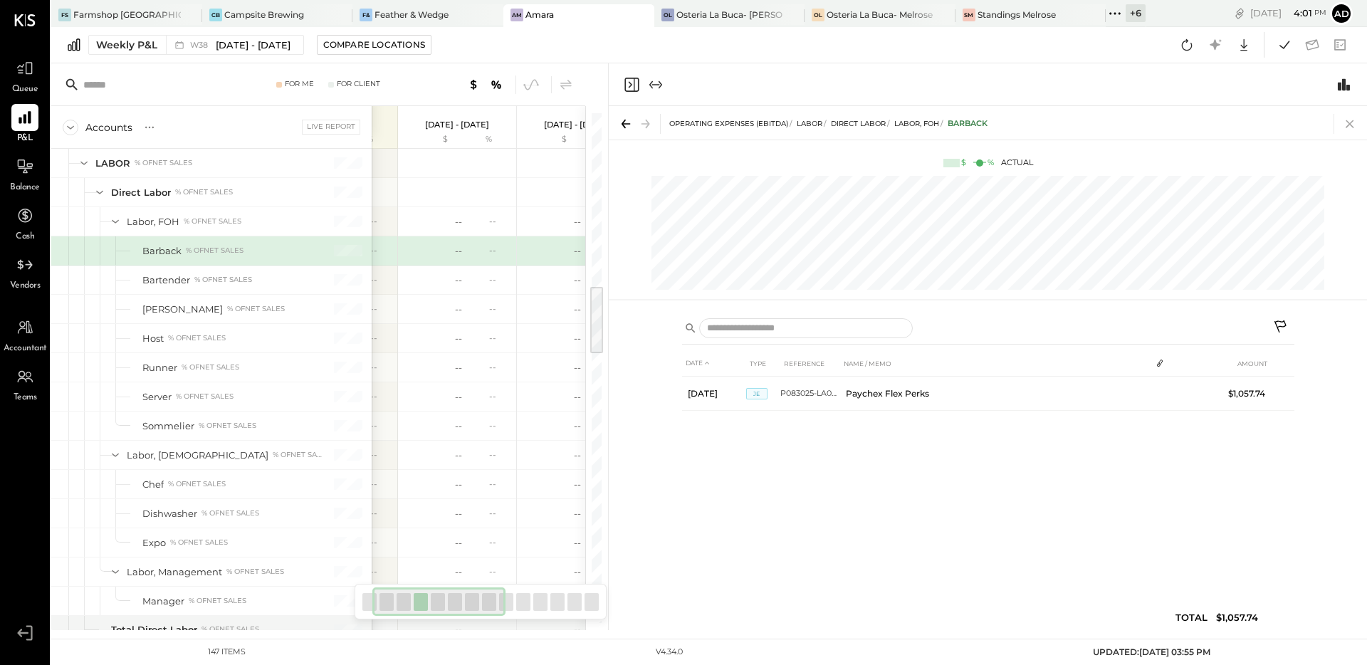
click at [1344, 122] on icon at bounding box center [1350, 124] width 20 height 20
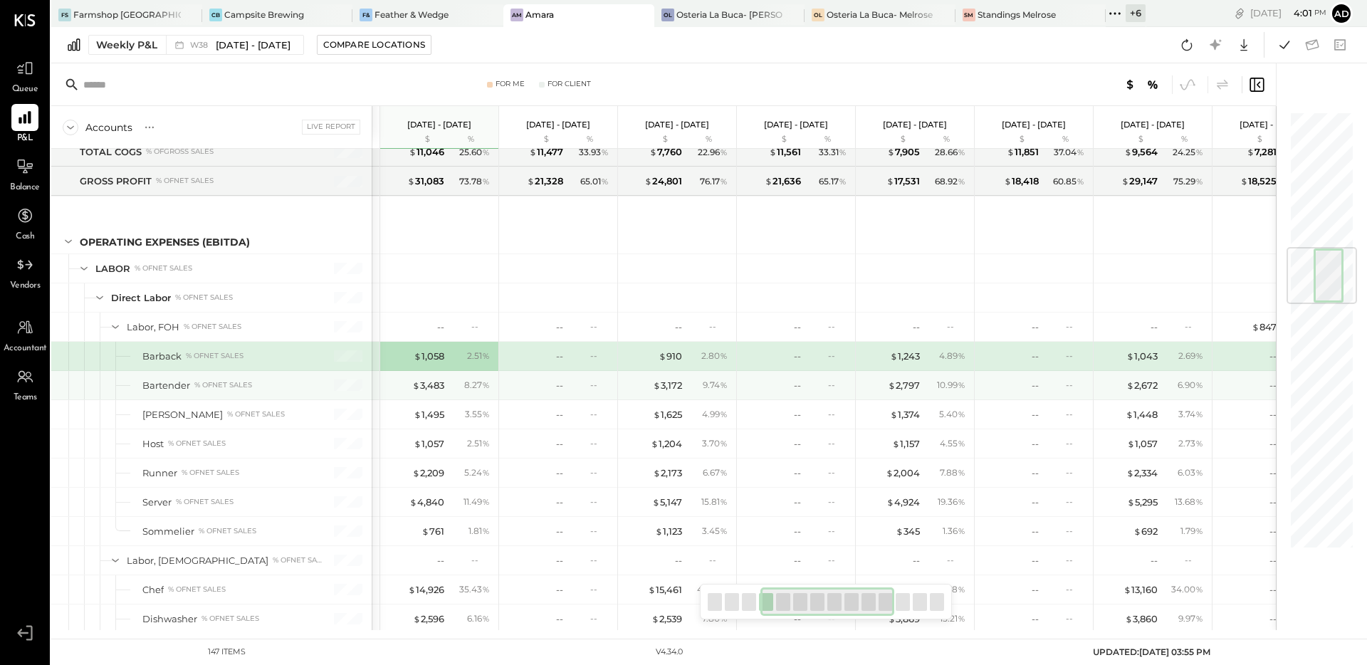
scroll to position [0, 387]
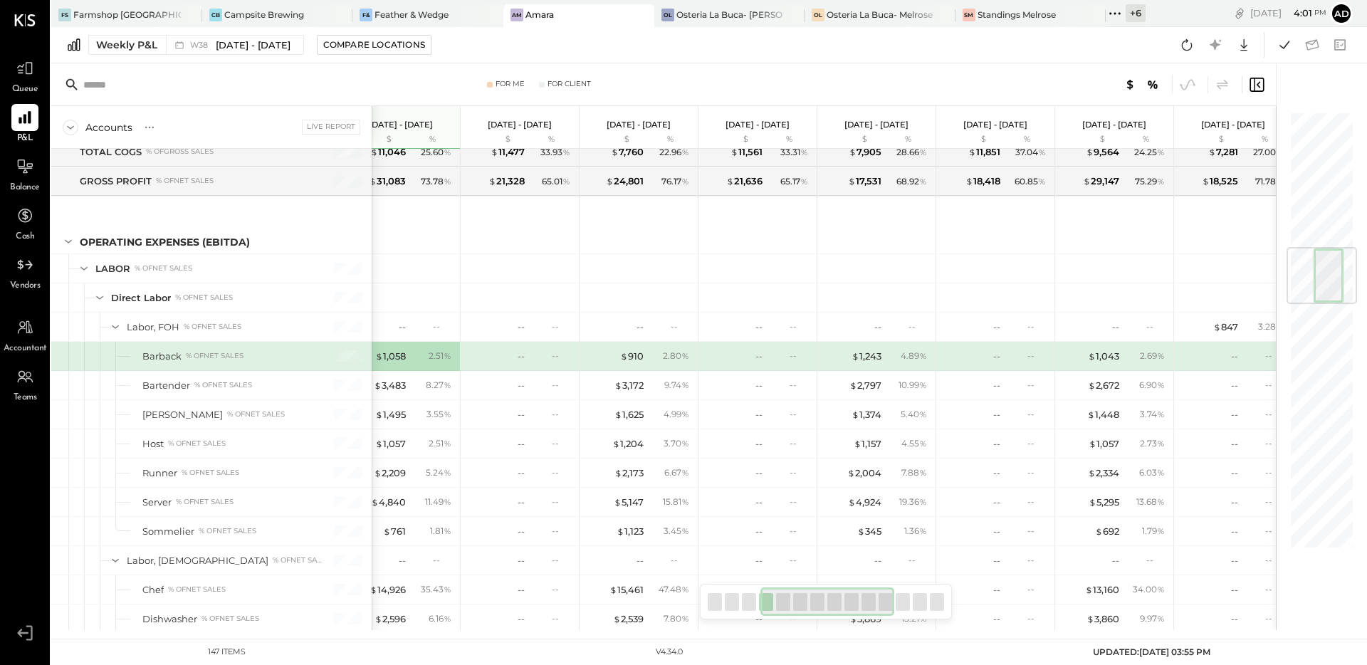
click at [1172, 43] on div "Weekly P&L W38 [DATE] - [DATE] Compare Locations Google Sheets Excel" at bounding box center [709, 45] width 1316 height 36
click at [1193, 44] on icon at bounding box center [1187, 45] width 19 height 19
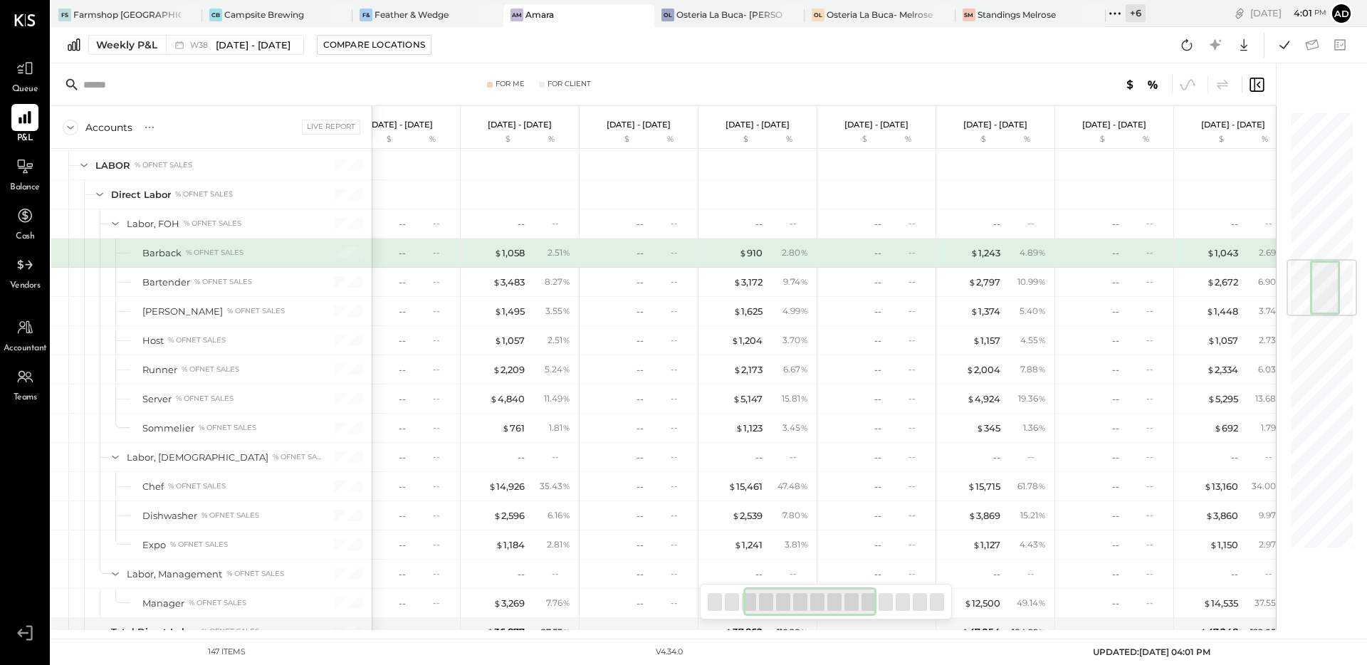
scroll to position [0, 270]
click at [634, 253] on div "--" at bounding box center [637, 253] width 7 height 14
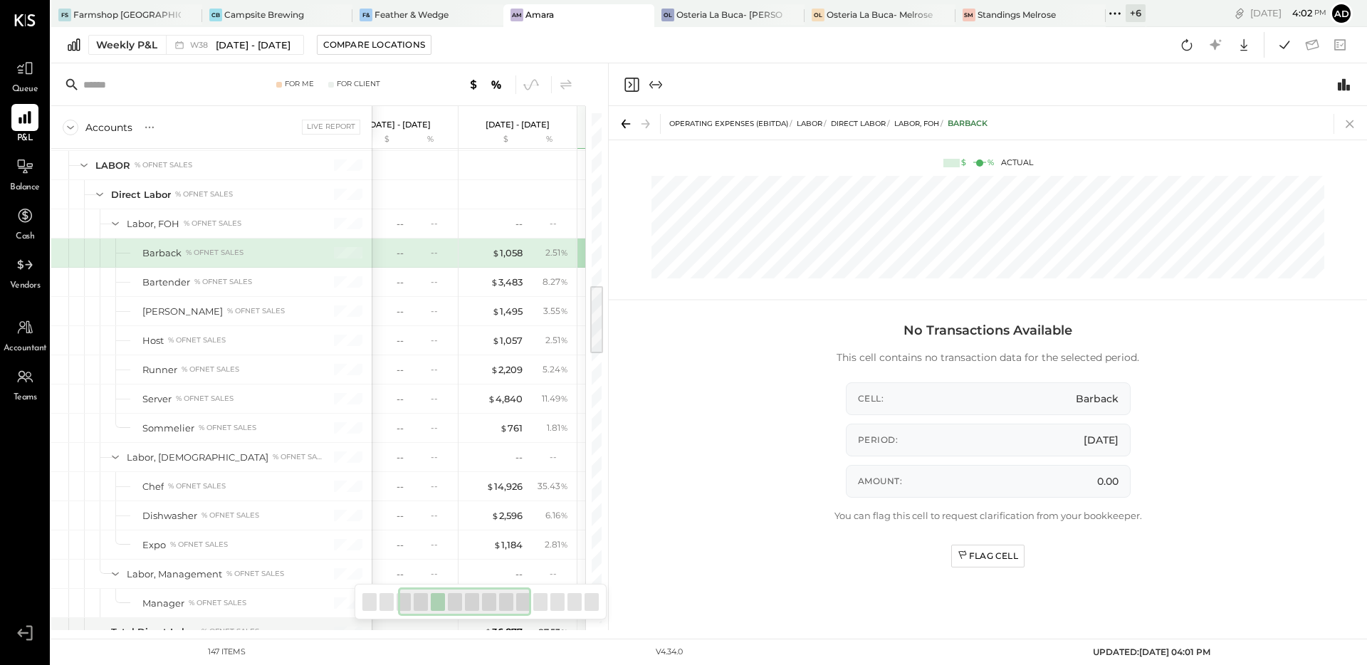
click at [1346, 120] on icon at bounding box center [1350, 124] width 20 height 20
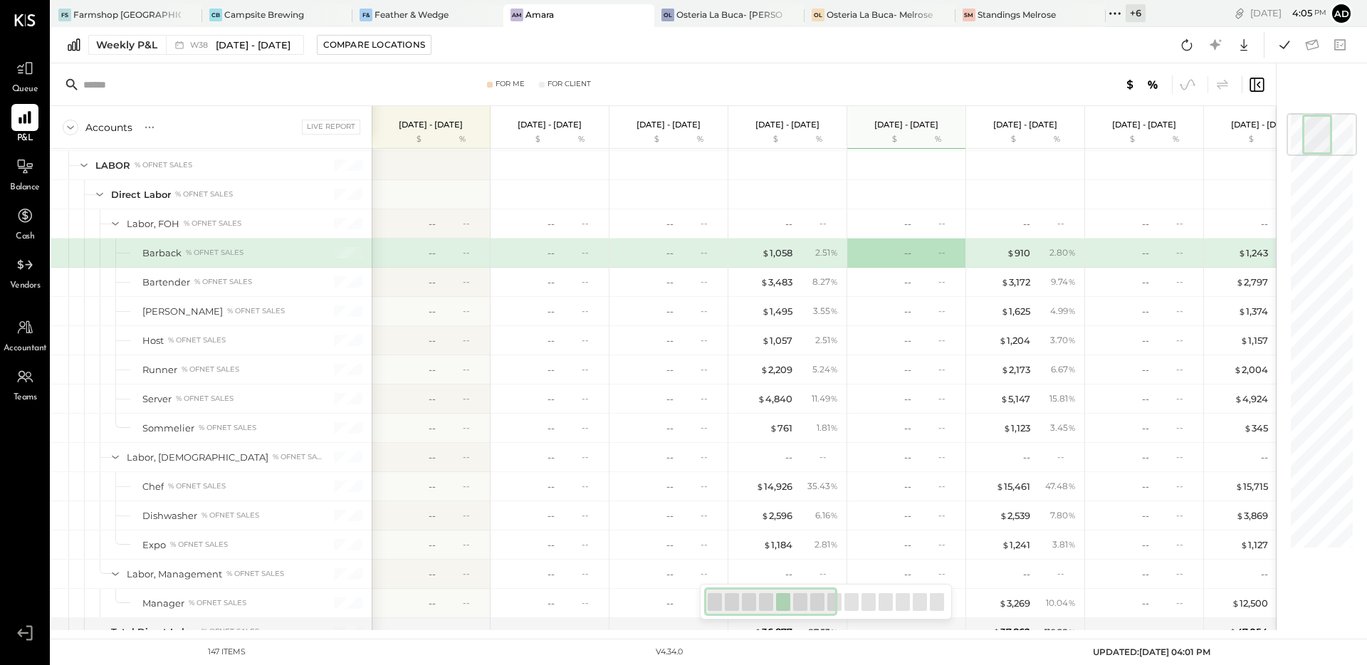
click at [31, 182] on span "Balance" at bounding box center [25, 188] width 30 height 13
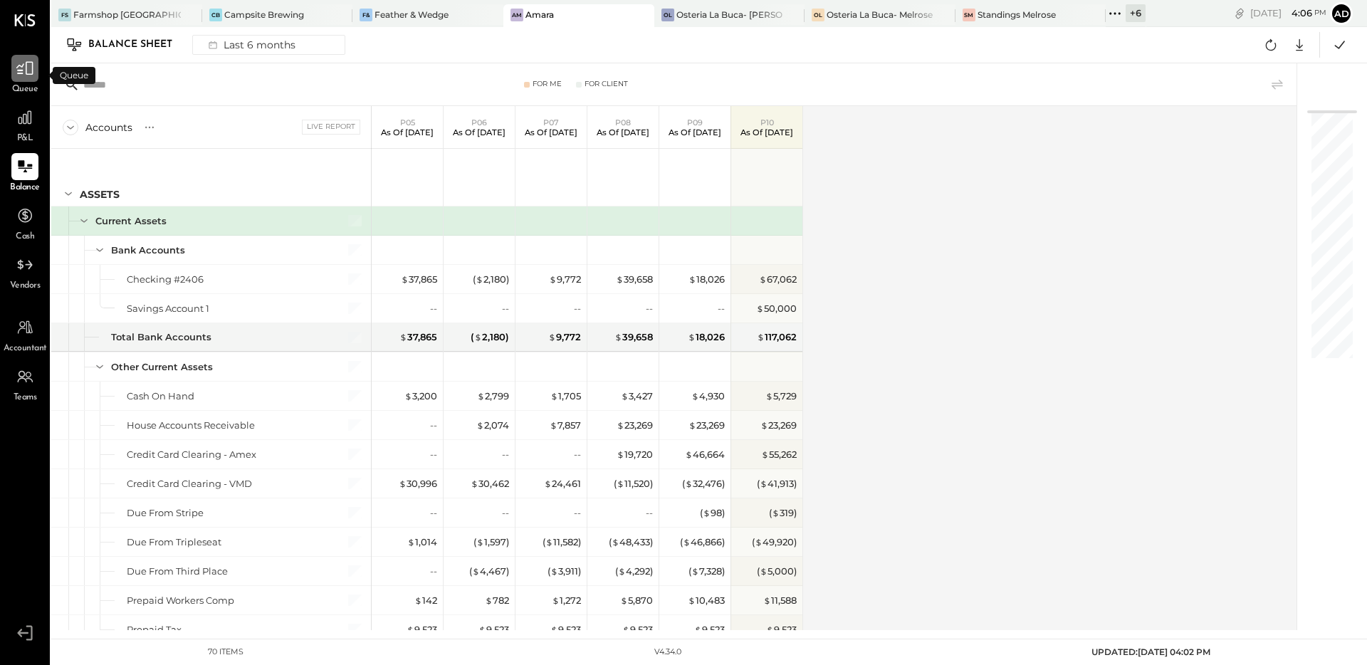
click at [31, 74] on icon at bounding box center [24, 69] width 17 height 14
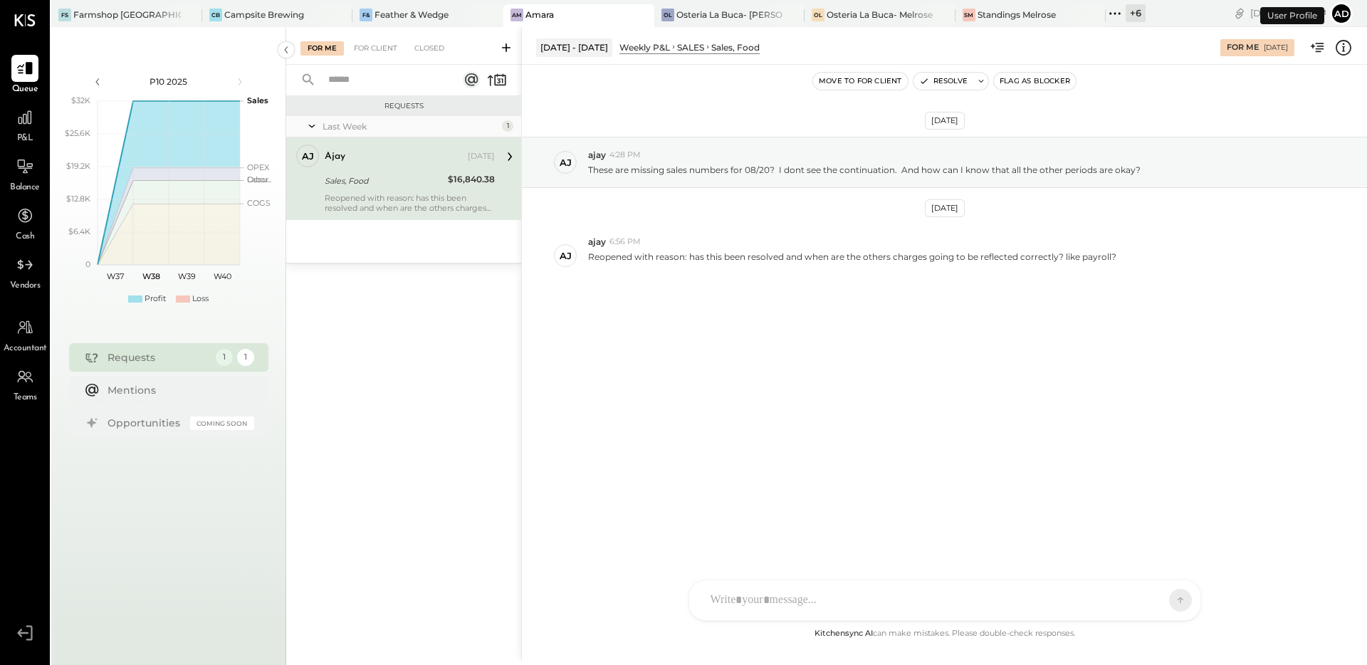
click at [709, 414] on div "[DATE] aj ajay 4:28 PM These are missing sales numbers for 08/20? I dont see th…" at bounding box center [944, 345] width 845 height 560
click at [708, 378] on div "[DATE] aj ajay 4:28 PM These are missing sales numbers for 08/20? I dont see th…" at bounding box center [944, 246] width 845 height 293
click at [812, 598] on div at bounding box center [944, 600] width 511 height 40
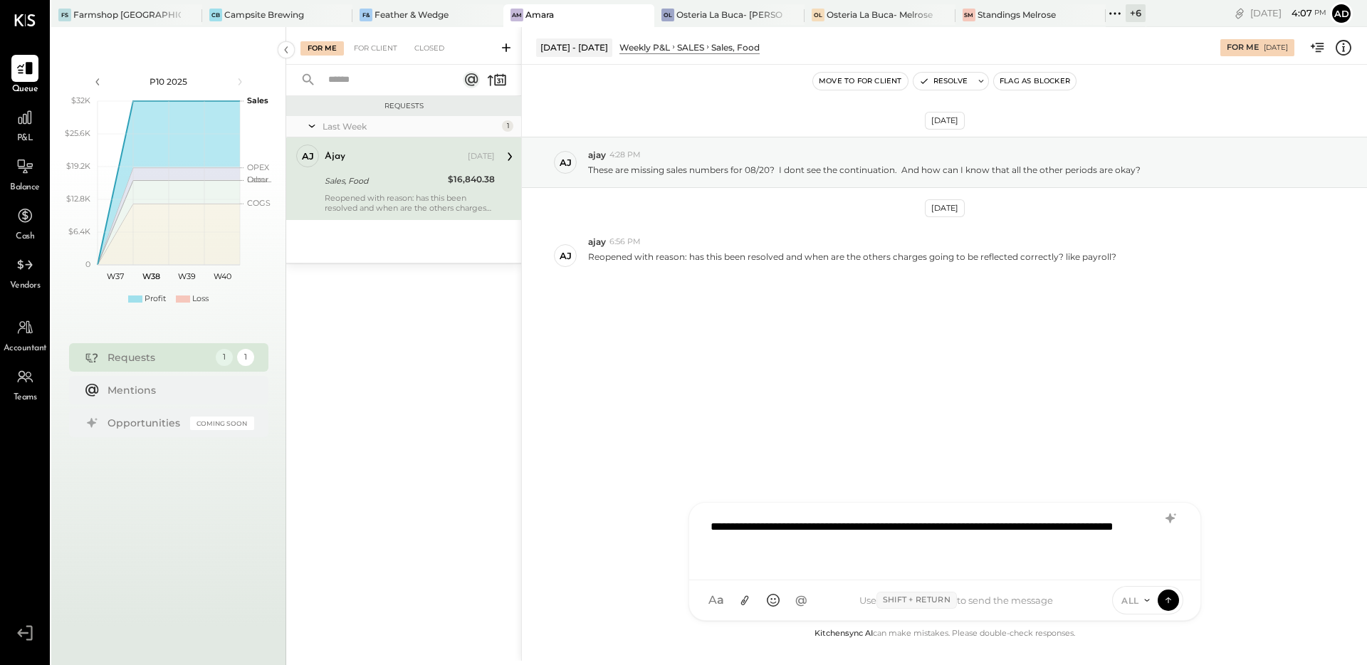
click at [850, 548] on div "**********" at bounding box center [944, 539] width 483 height 57
click at [1171, 597] on icon at bounding box center [1168, 599] width 13 height 14
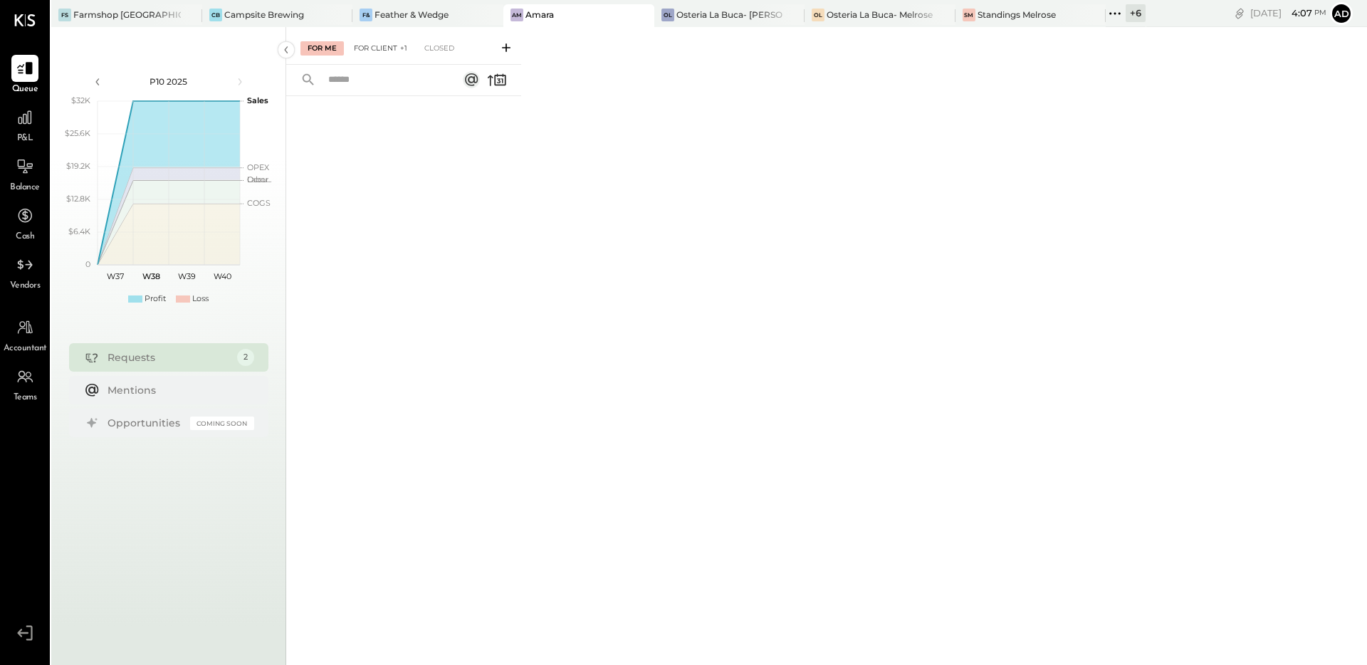
click at [387, 51] on div "For Client +1" at bounding box center [381, 48] width 68 height 14
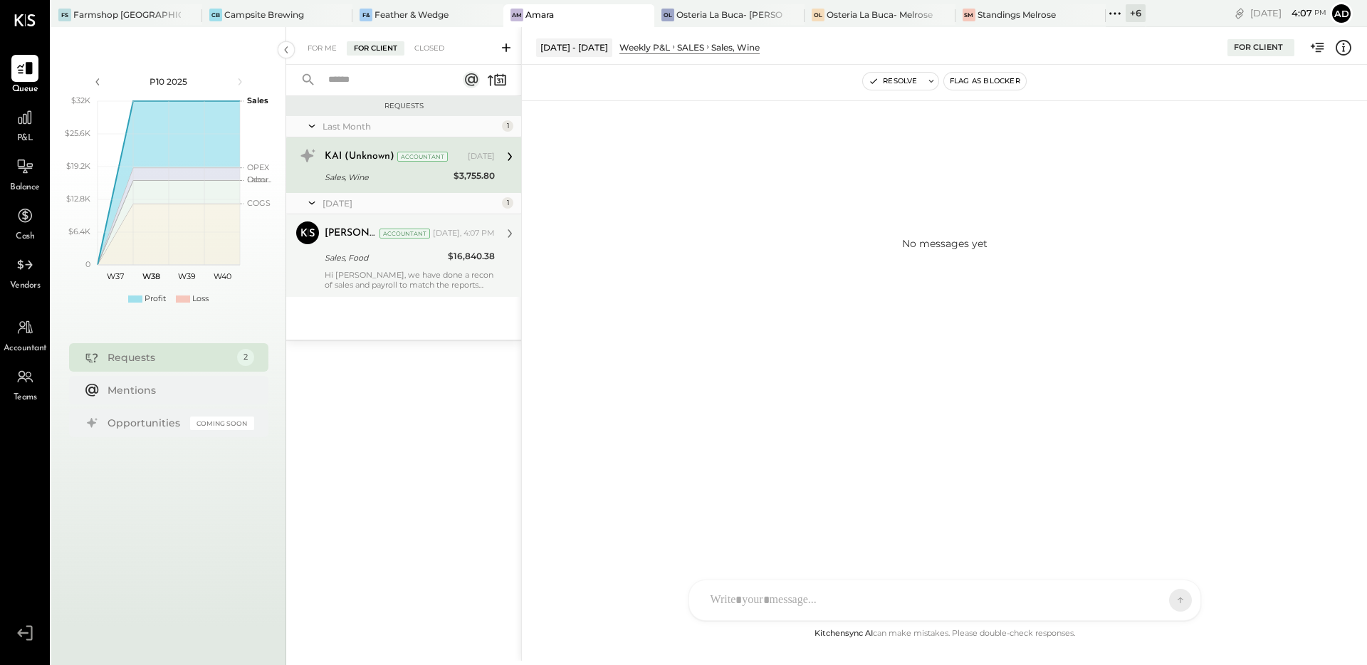
click at [414, 266] on div "[PERSON_NAME] Accountant [DATE], 4:07 PM Sales, Food $16,840.38 Hi Ajay, we hav…" at bounding box center [410, 255] width 170 height 68
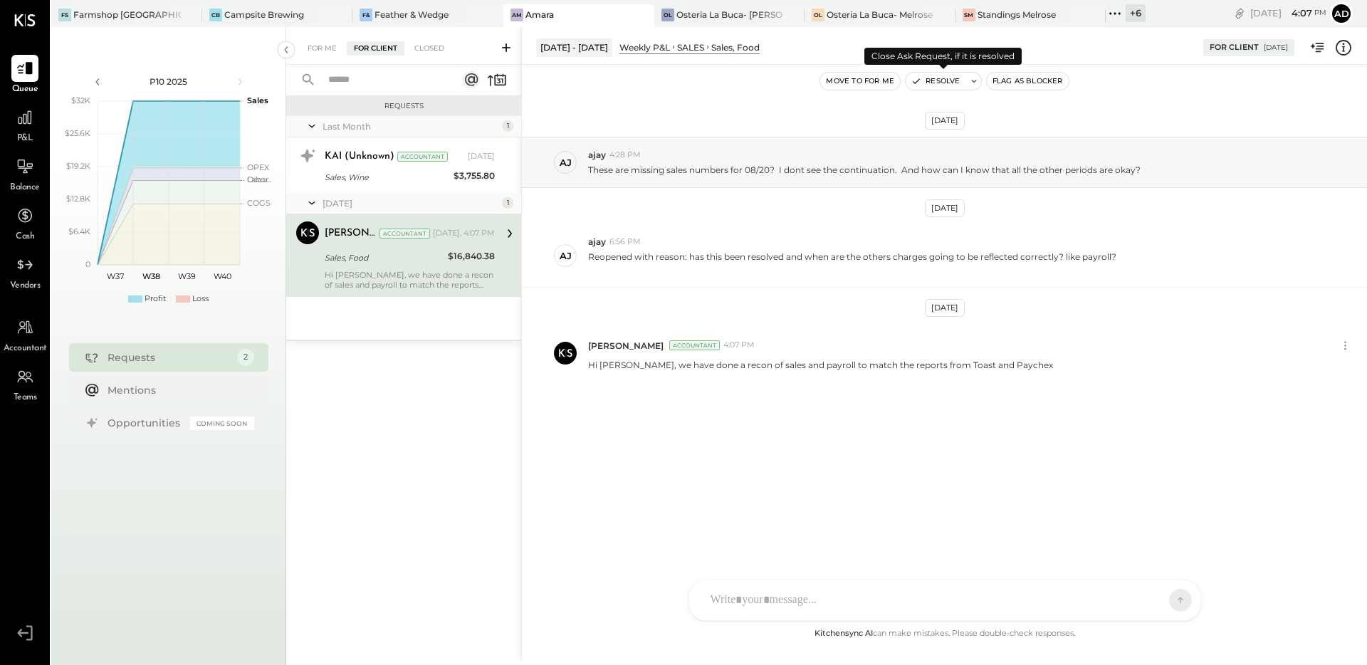
click at [937, 83] on button "Resolve" at bounding box center [936, 81] width 60 height 17
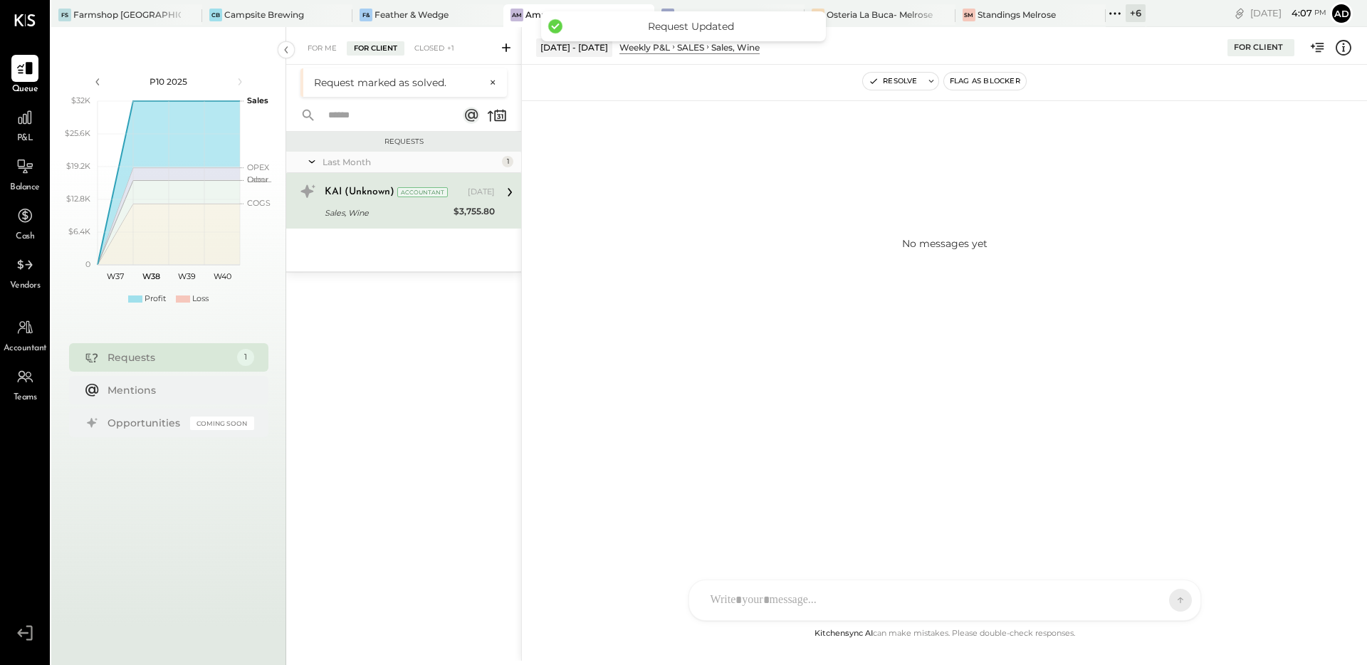
click at [349, 212] on div "Sales, Wine" at bounding box center [387, 213] width 125 height 14
click at [394, 209] on div "Sales, Wine" at bounding box center [387, 213] width 125 height 14
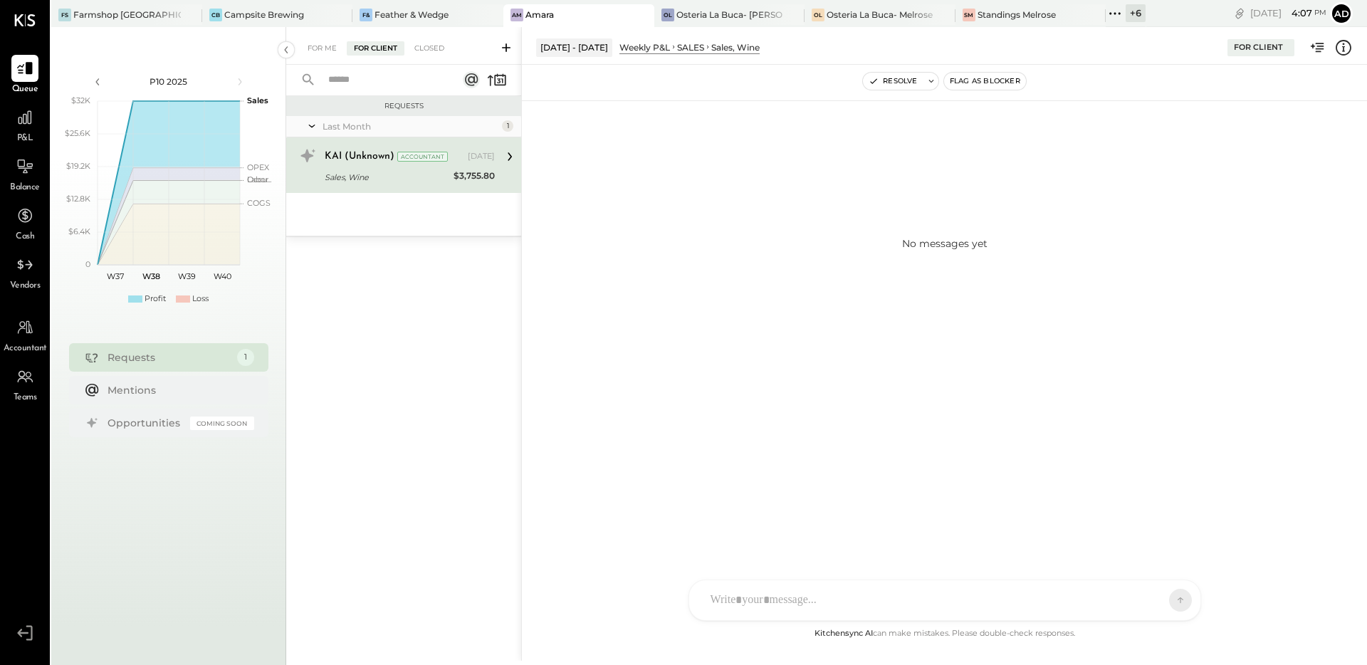
click at [512, 158] on icon at bounding box center [510, 156] width 19 height 19
click at [1001, 162] on div "No messages yet" at bounding box center [944, 242] width 845 height 285
click at [716, 51] on div "Sales, Wine" at bounding box center [735, 47] width 48 height 12
click at [1345, 49] on icon at bounding box center [1343, 47] width 19 height 19
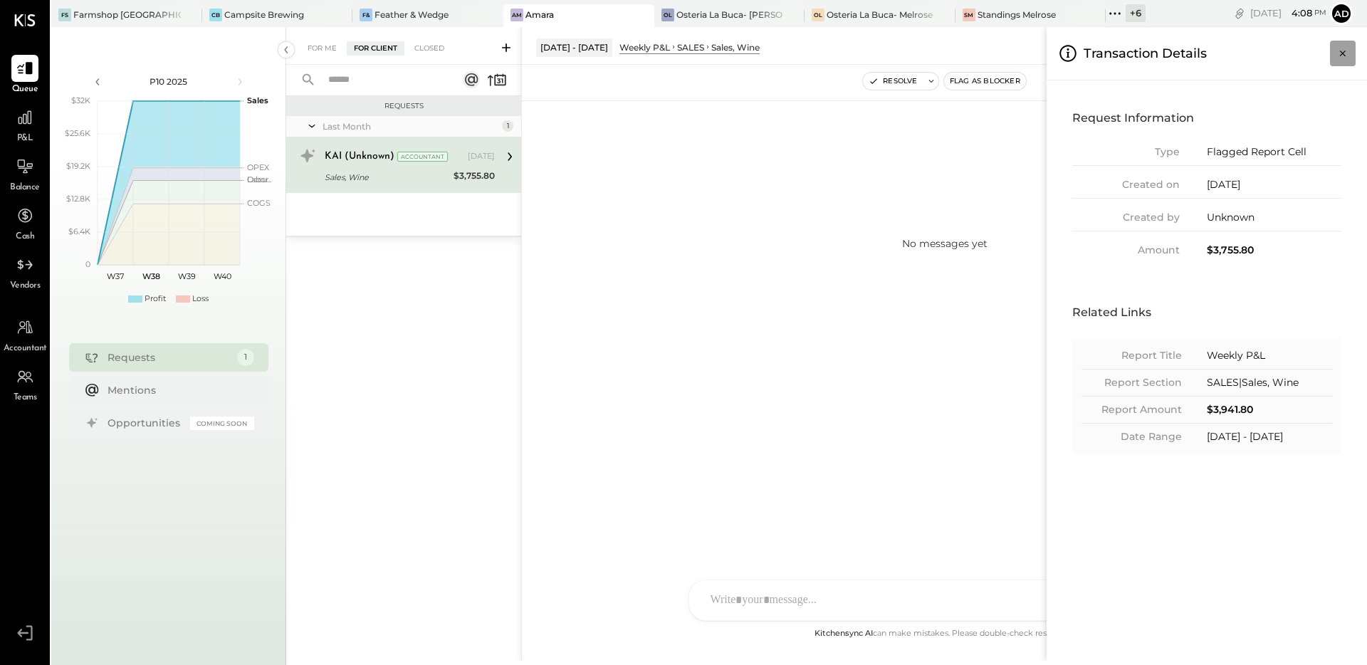
click at [1338, 53] on icon "Close panel" at bounding box center [1343, 53] width 14 height 14
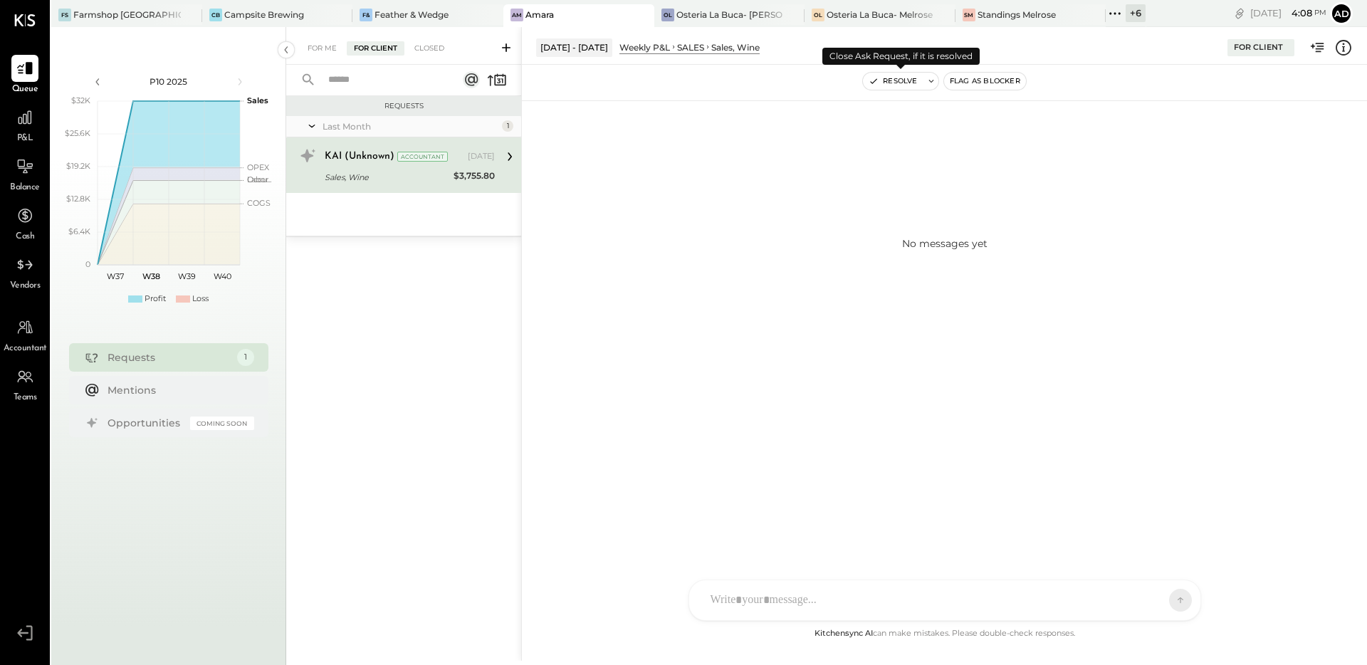
click at [899, 82] on button "Resolve" at bounding box center [893, 81] width 60 height 17
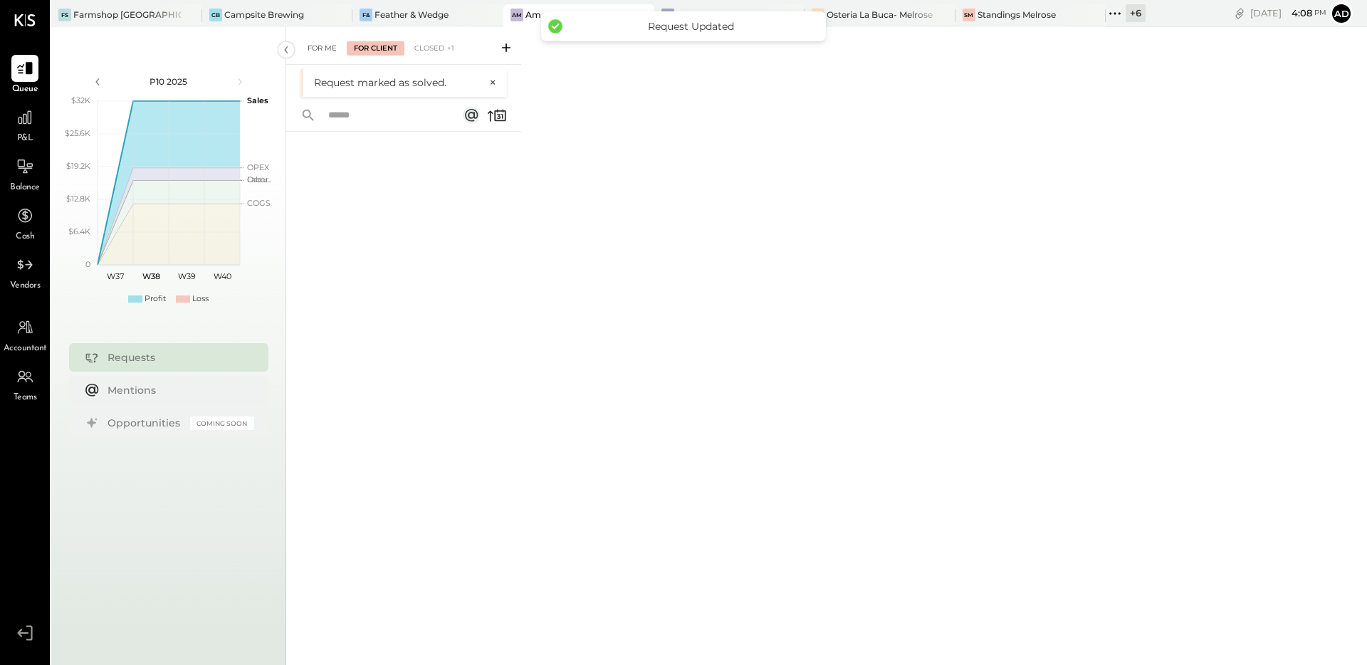
click at [325, 49] on div "For Me" at bounding box center [321, 48] width 43 height 14
click at [392, 15] on div "Feather & Wedge" at bounding box center [412, 15] width 74 height 12
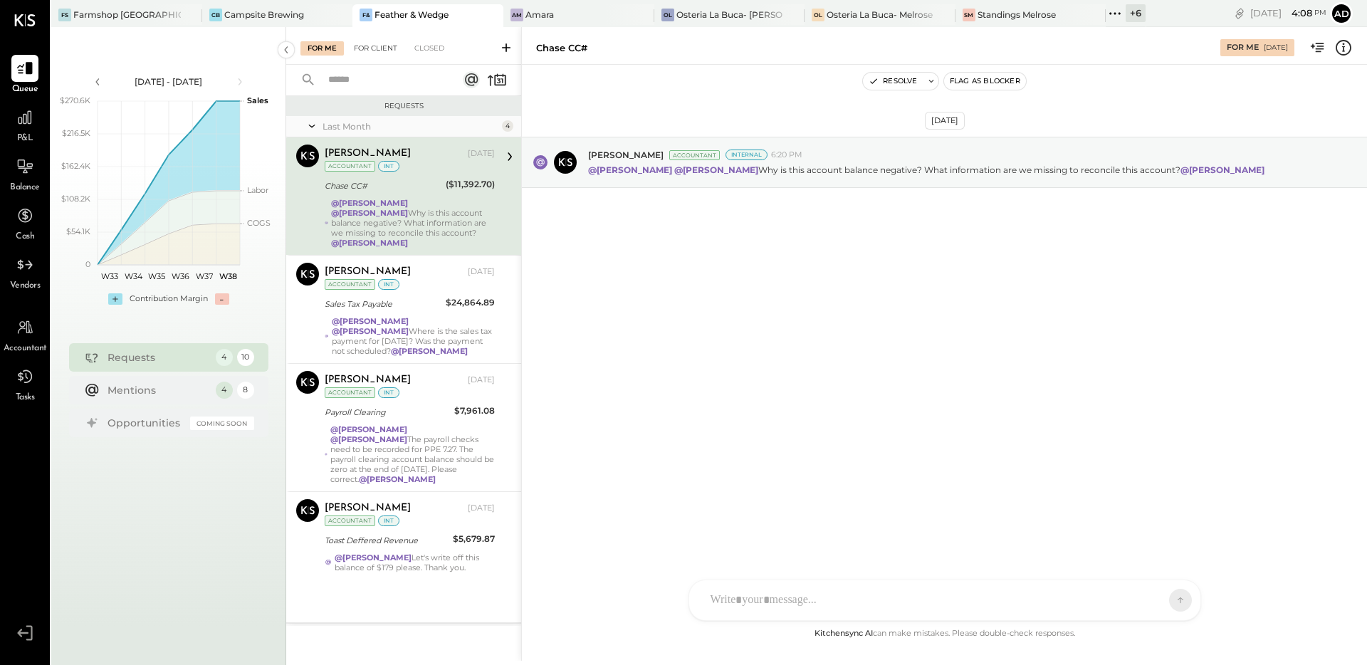
click at [367, 51] on div "For Client" at bounding box center [376, 48] width 58 height 14
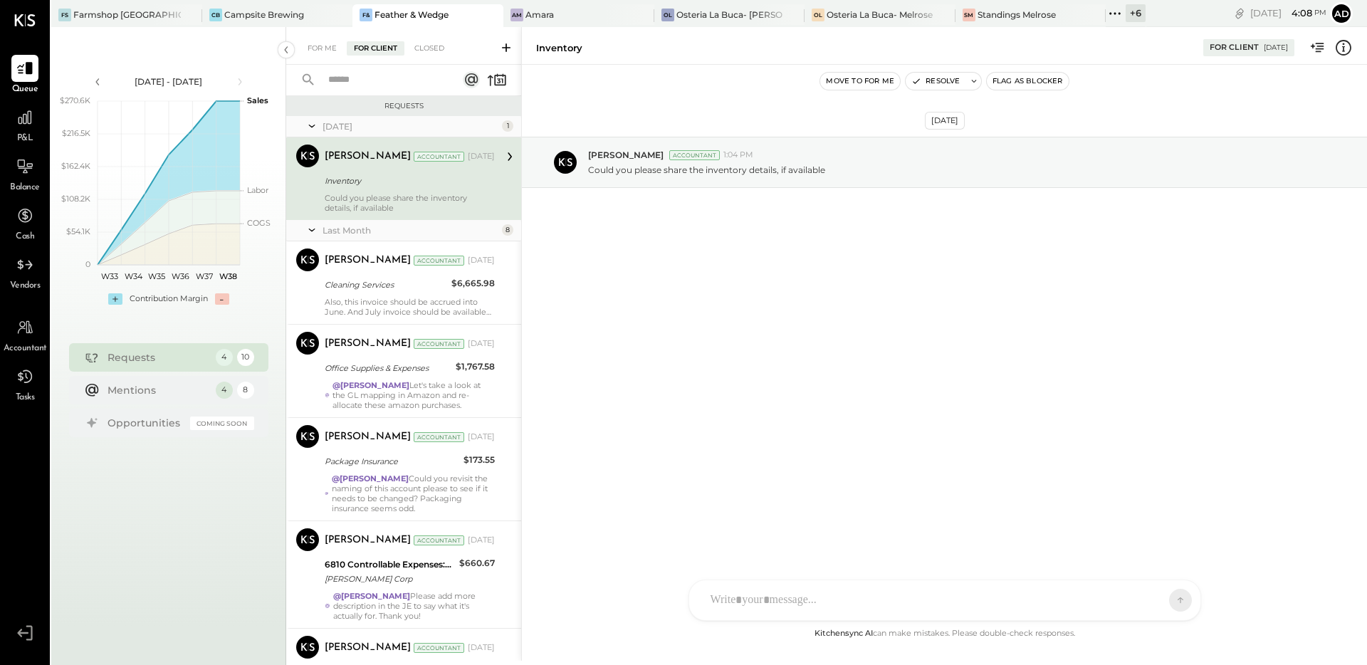
scroll to position [600, 0]
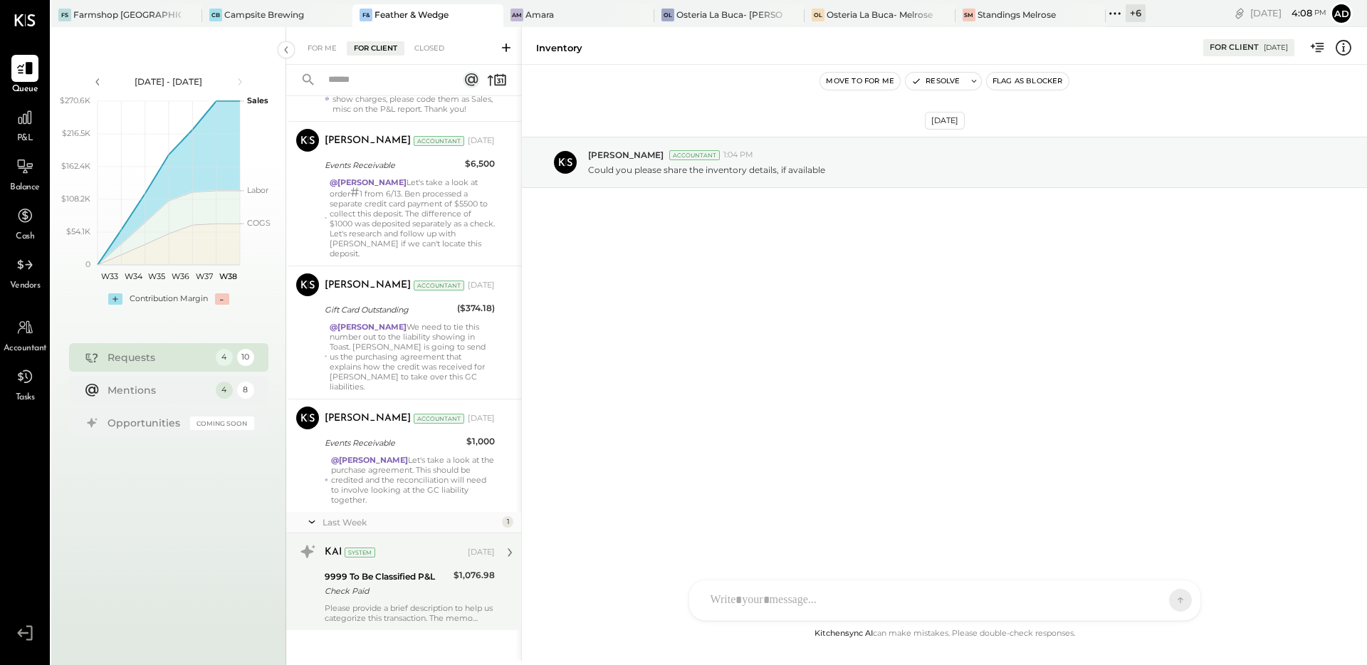
click at [414, 570] on div "9999 To Be Classified P&L" at bounding box center [387, 577] width 125 height 14
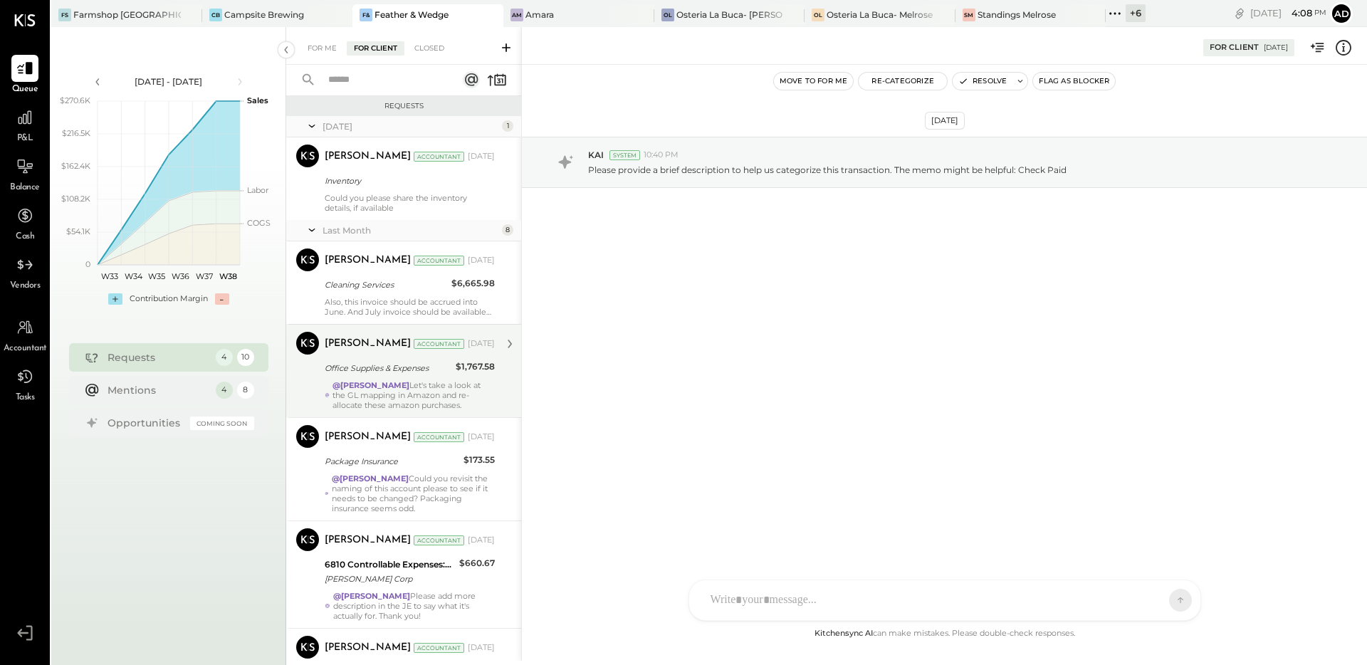
scroll to position [1, 0]
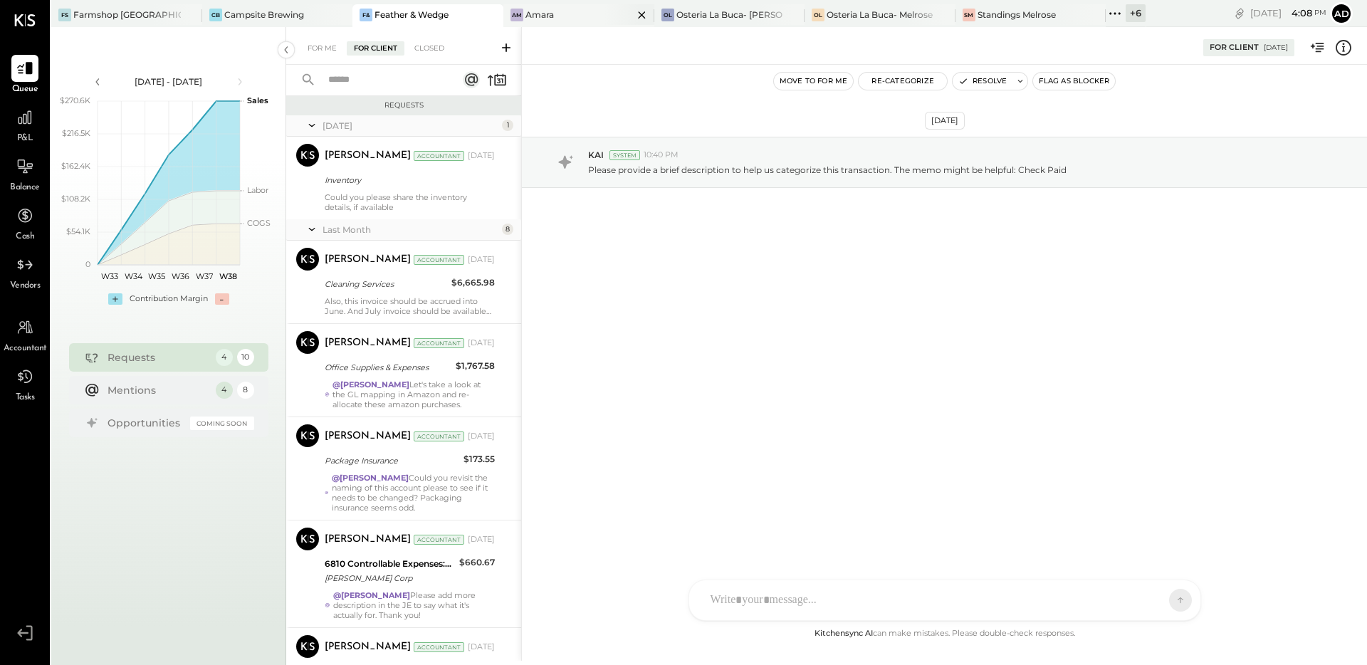
click at [555, 18] on div "Am Amara" at bounding box center [568, 15] width 130 height 13
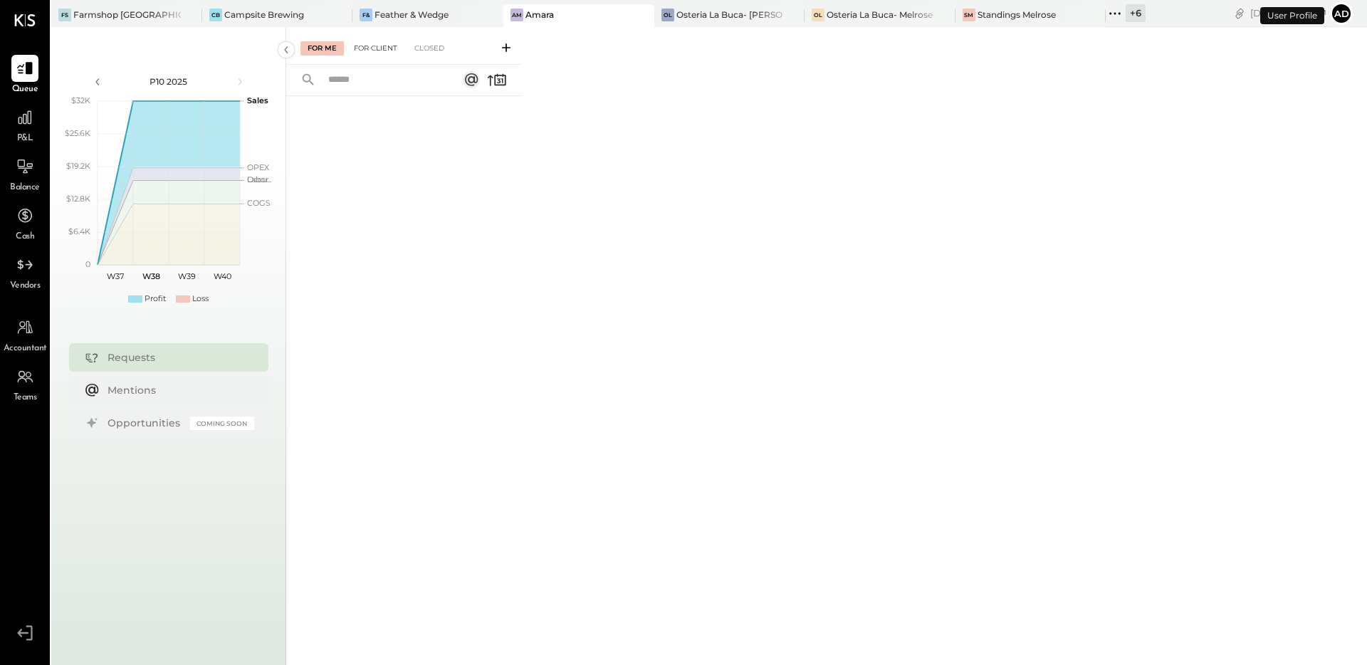
click at [368, 47] on div "For Client" at bounding box center [376, 48] width 58 height 14
